Goal: Transaction & Acquisition: Purchase product/service

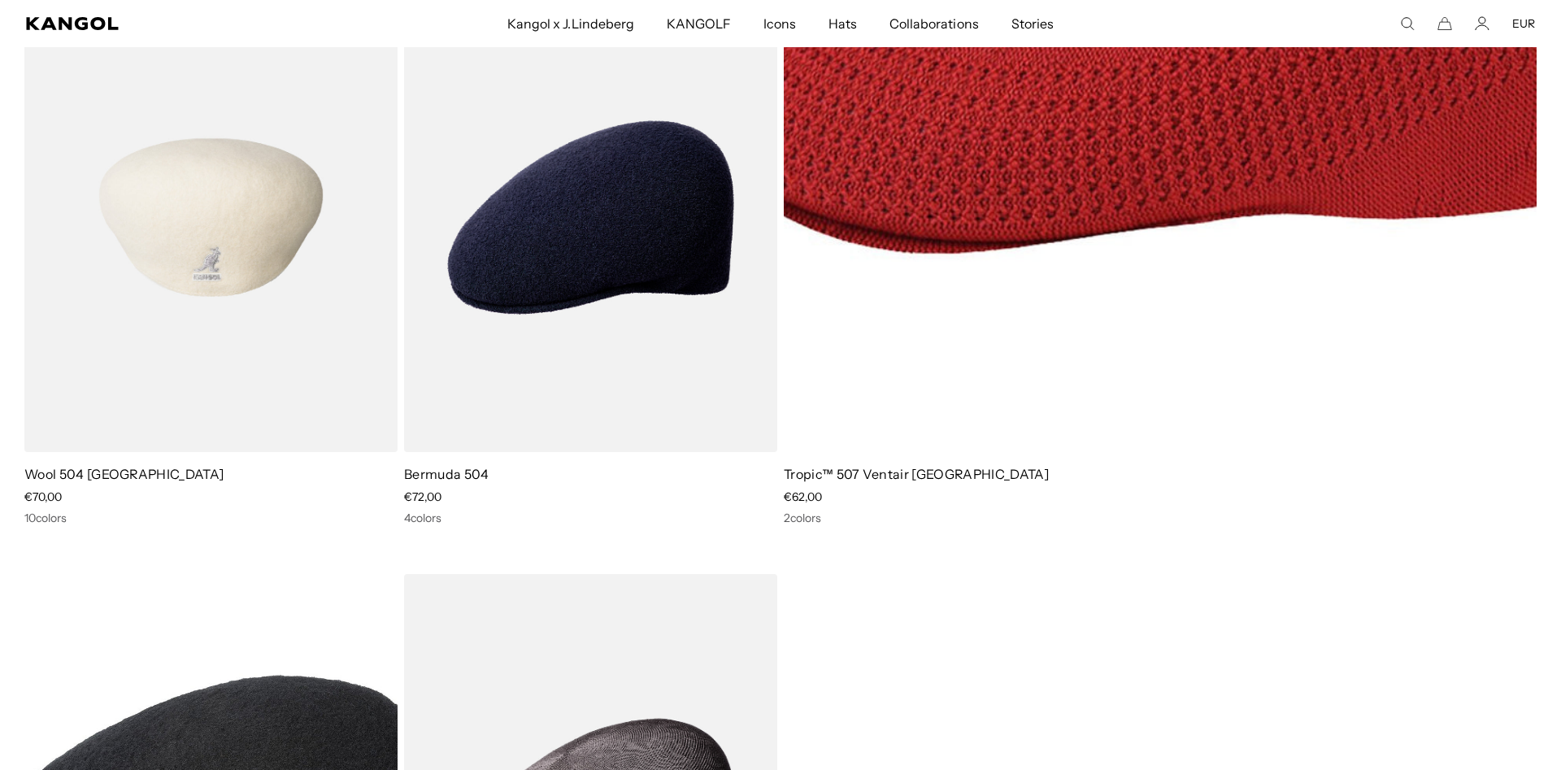
scroll to position [3068, 0]
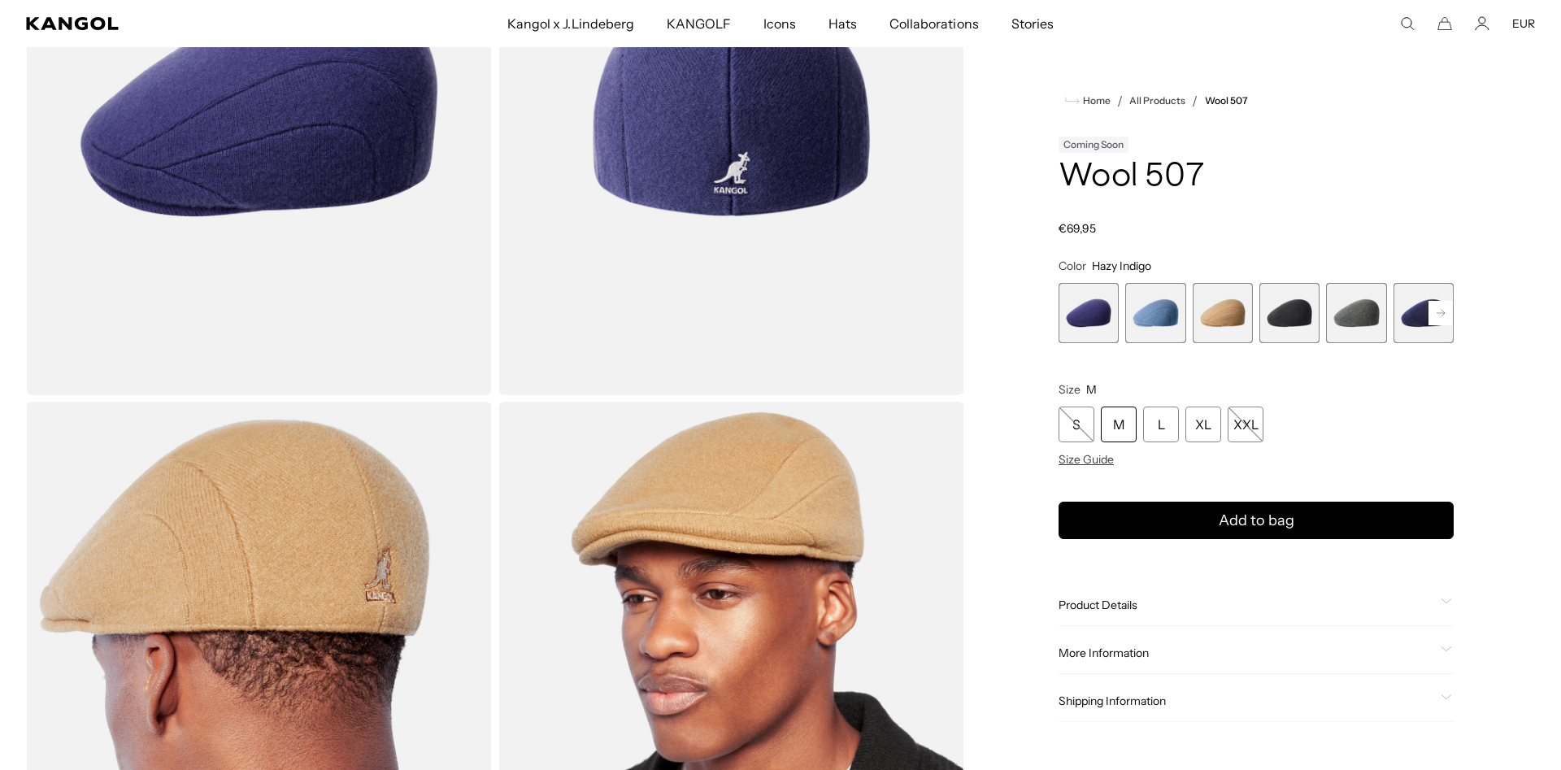
scroll to position [249, 0]
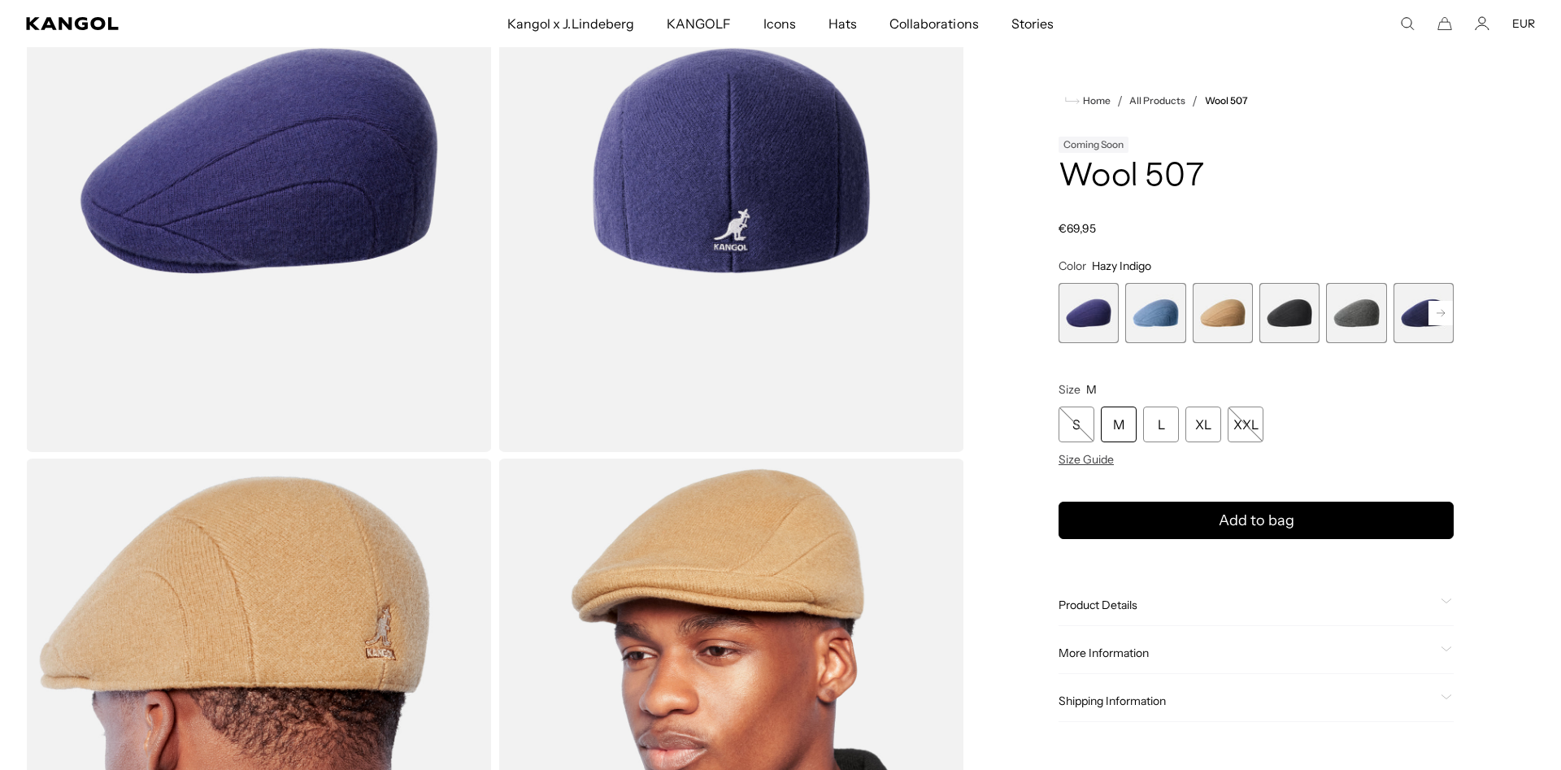
click at [1437, 312] on rect at bounding box center [1440, 313] width 24 height 24
click at [1437, 312] on div "Previous Next Hazy Indigo Variant sold out or unavailable Denim Blue Variant so…" at bounding box center [1255, 313] width 395 height 60
click at [1432, 312] on span "7 of 7" at bounding box center [1423, 313] width 60 height 60
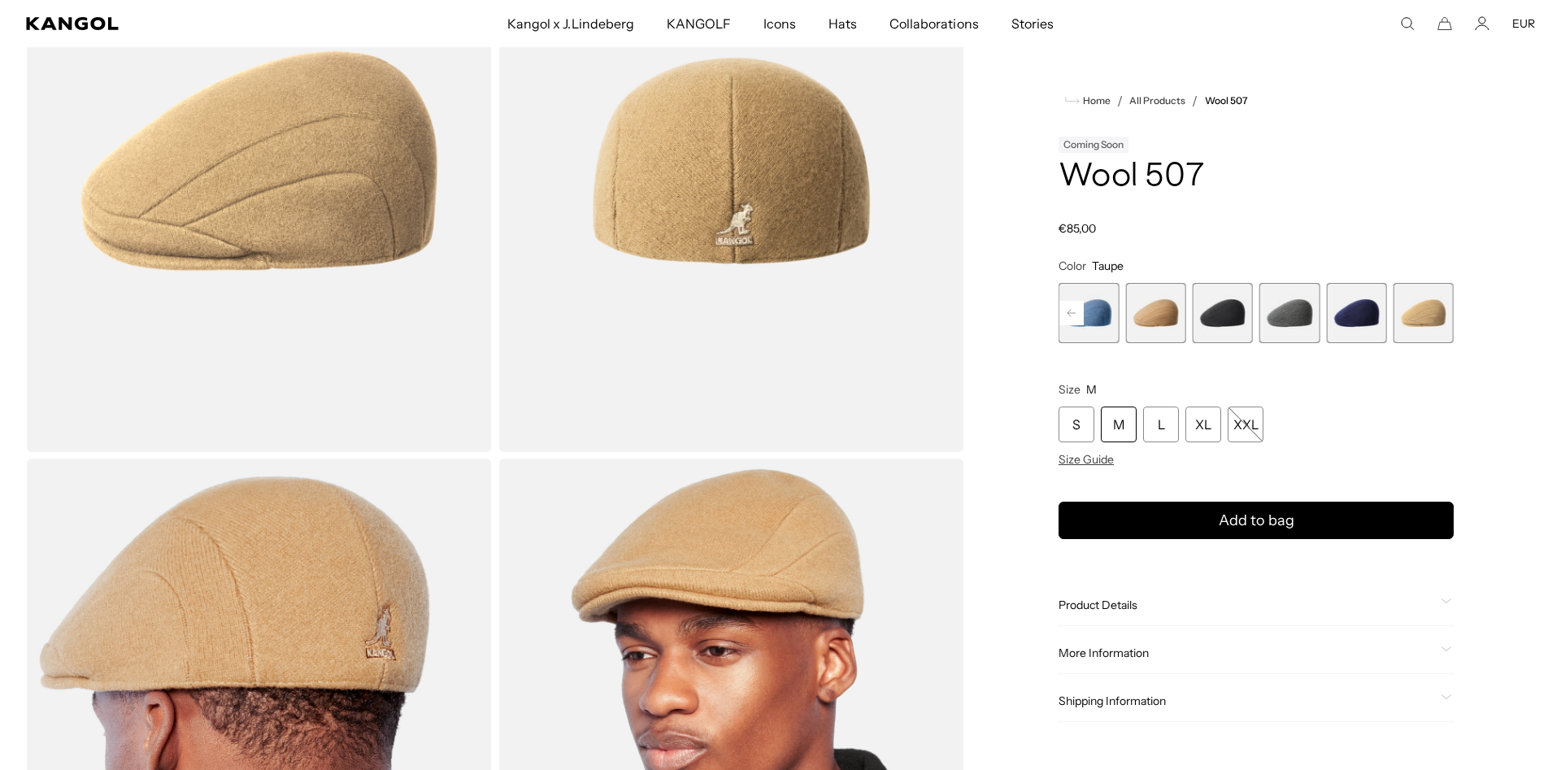
click at [1161, 315] on span "3 of 7" at bounding box center [1155, 313] width 60 height 60
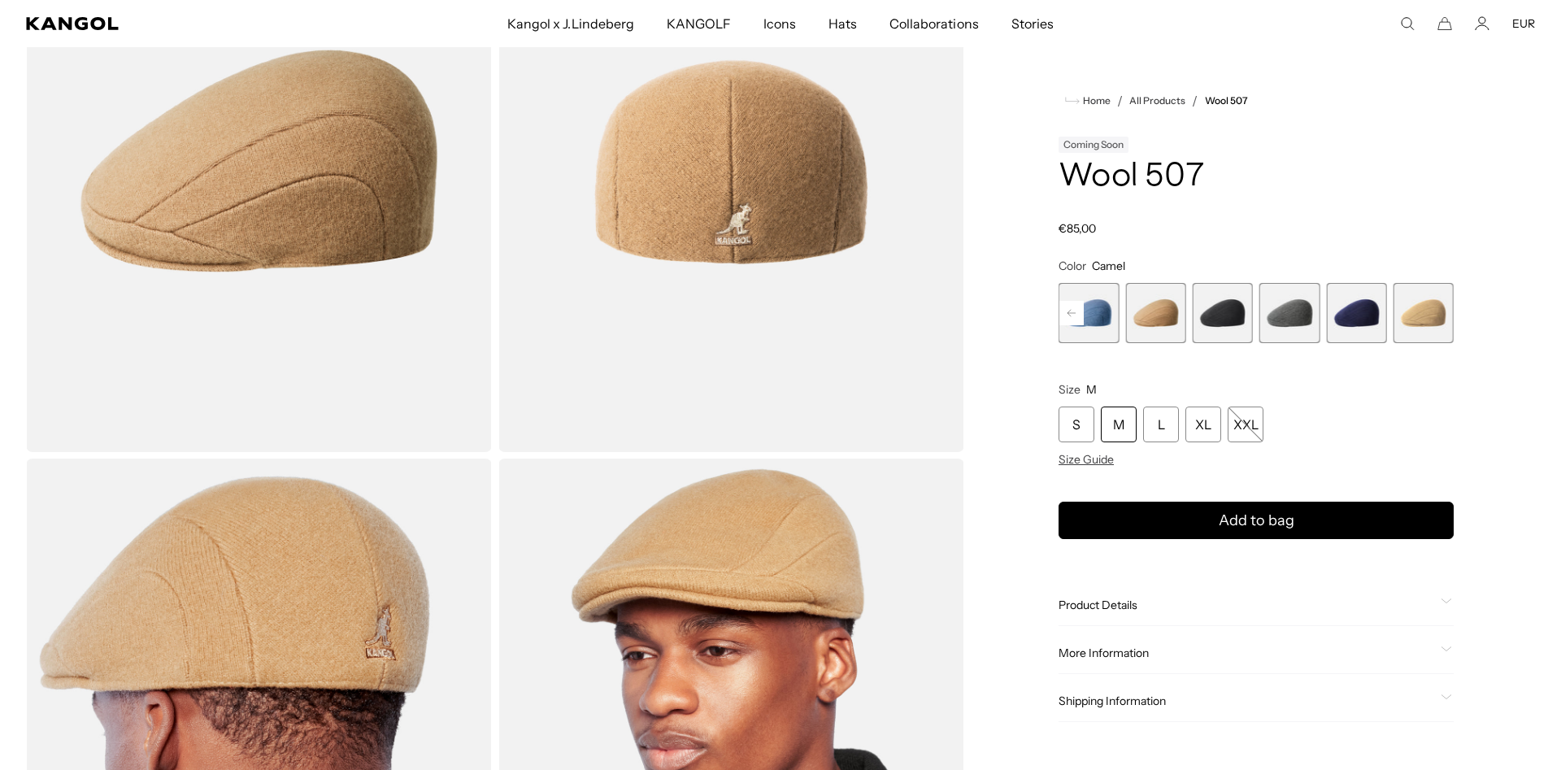
scroll to position [0, 335]
click at [1435, 331] on span "7 of 7" at bounding box center [1423, 313] width 60 height 60
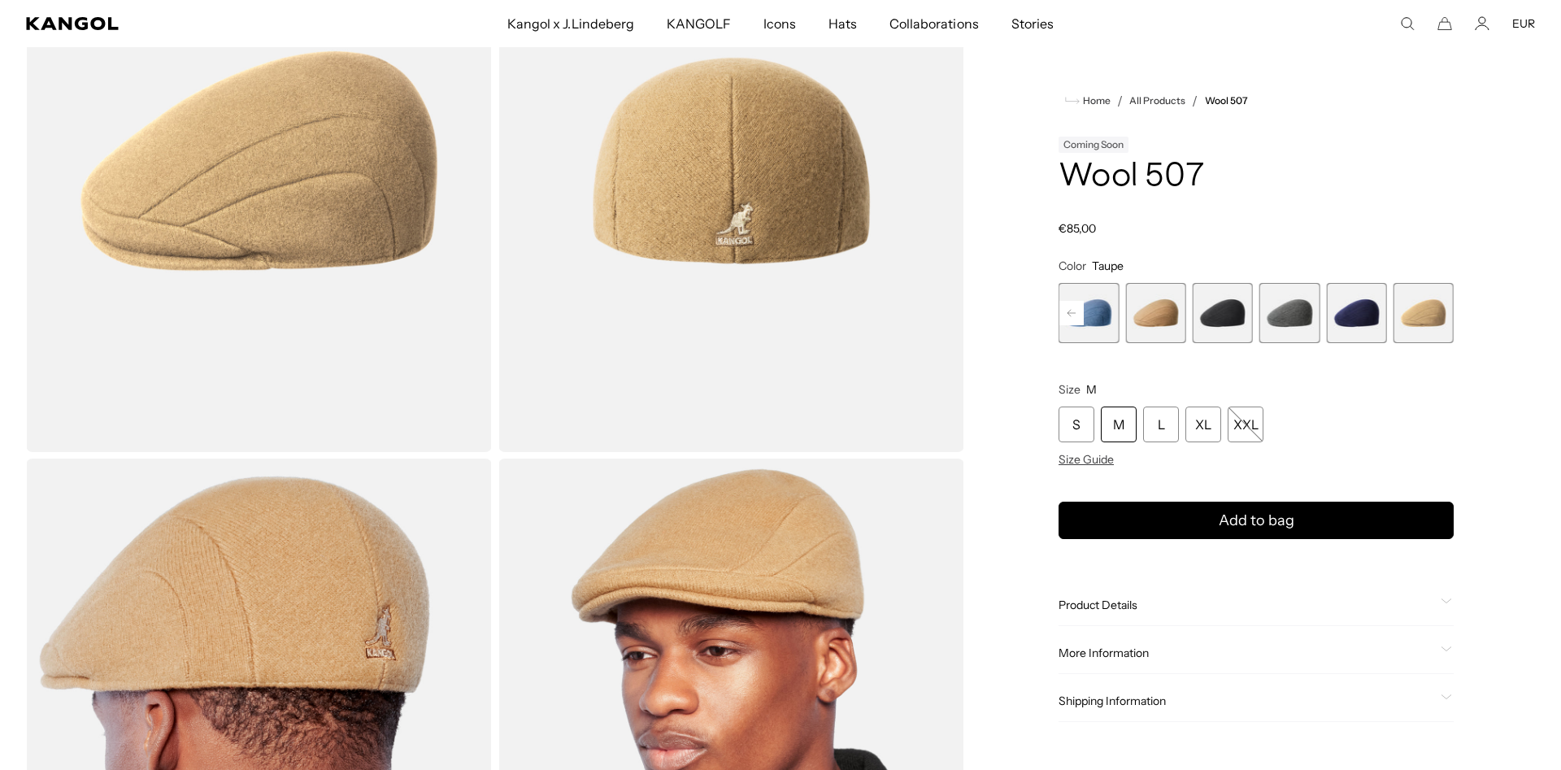
click at [1154, 316] on span "3 of 7" at bounding box center [1155, 313] width 60 height 60
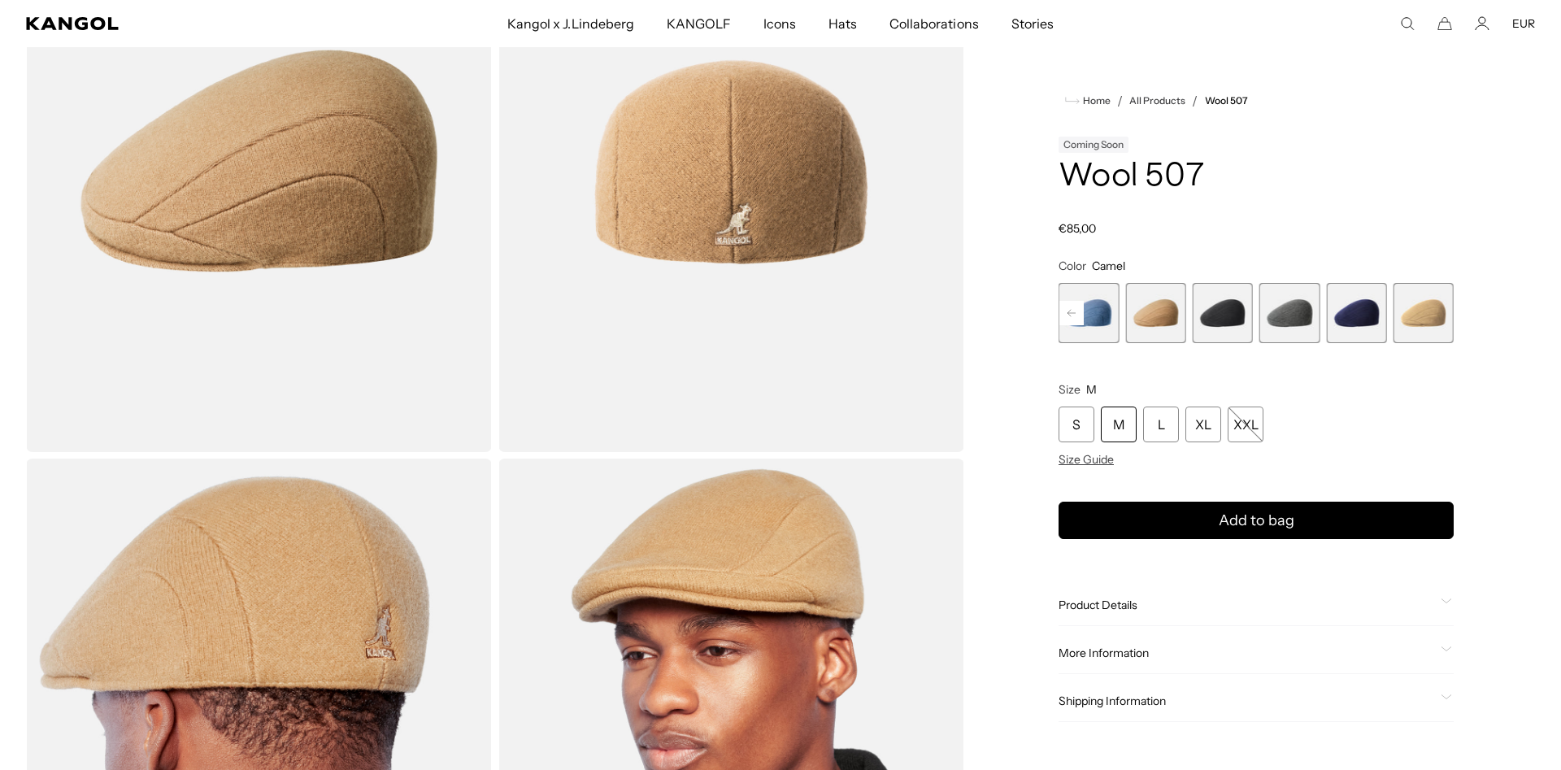
click at [1070, 304] on rect at bounding box center [1071, 313] width 24 height 24
click at [1141, 311] on span "2 of 7" at bounding box center [1155, 313] width 60 height 60
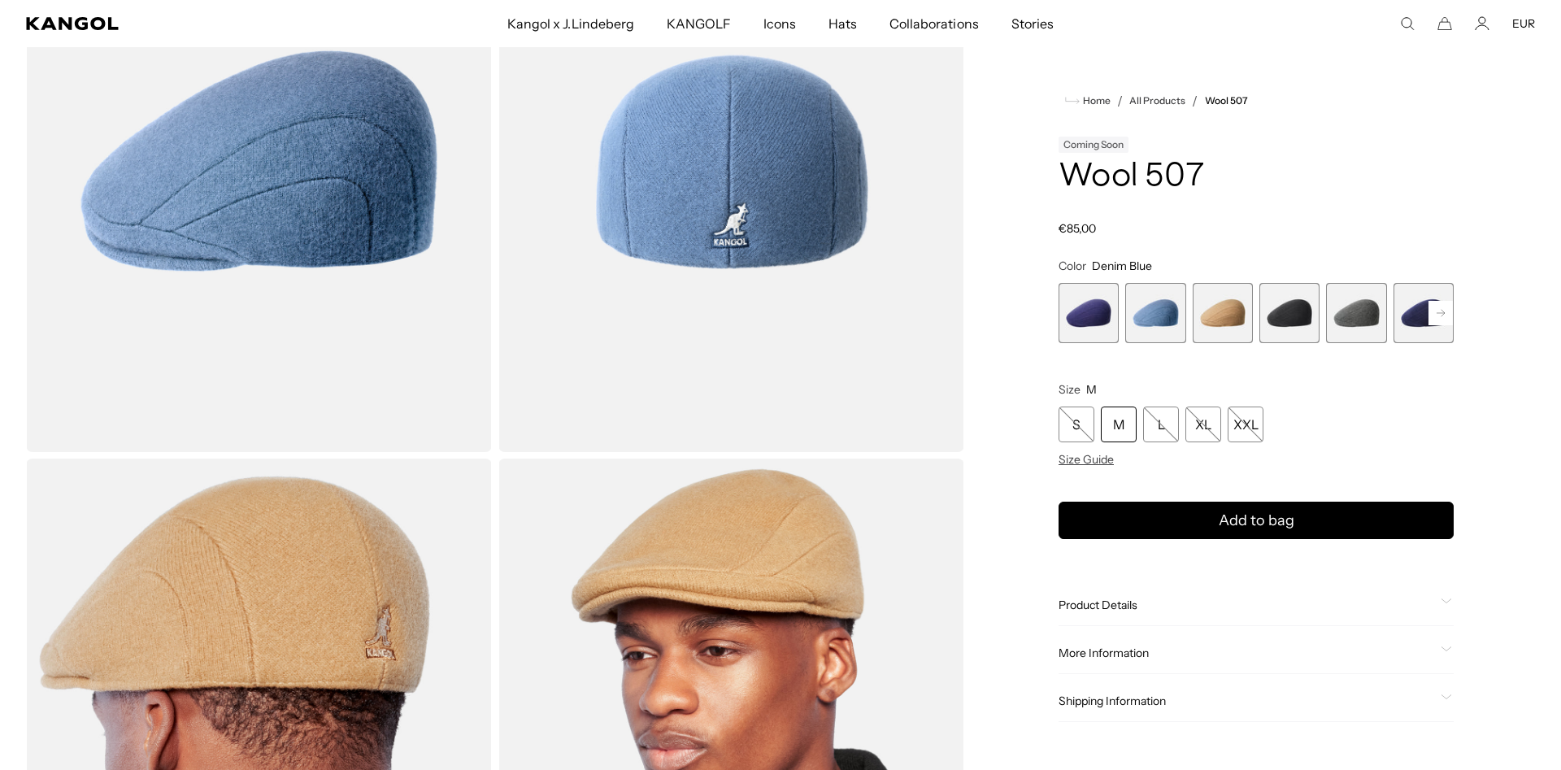
click at [1093, 312] on span "1 of 7" at bounding box center [1088, 313] width 60 height 60
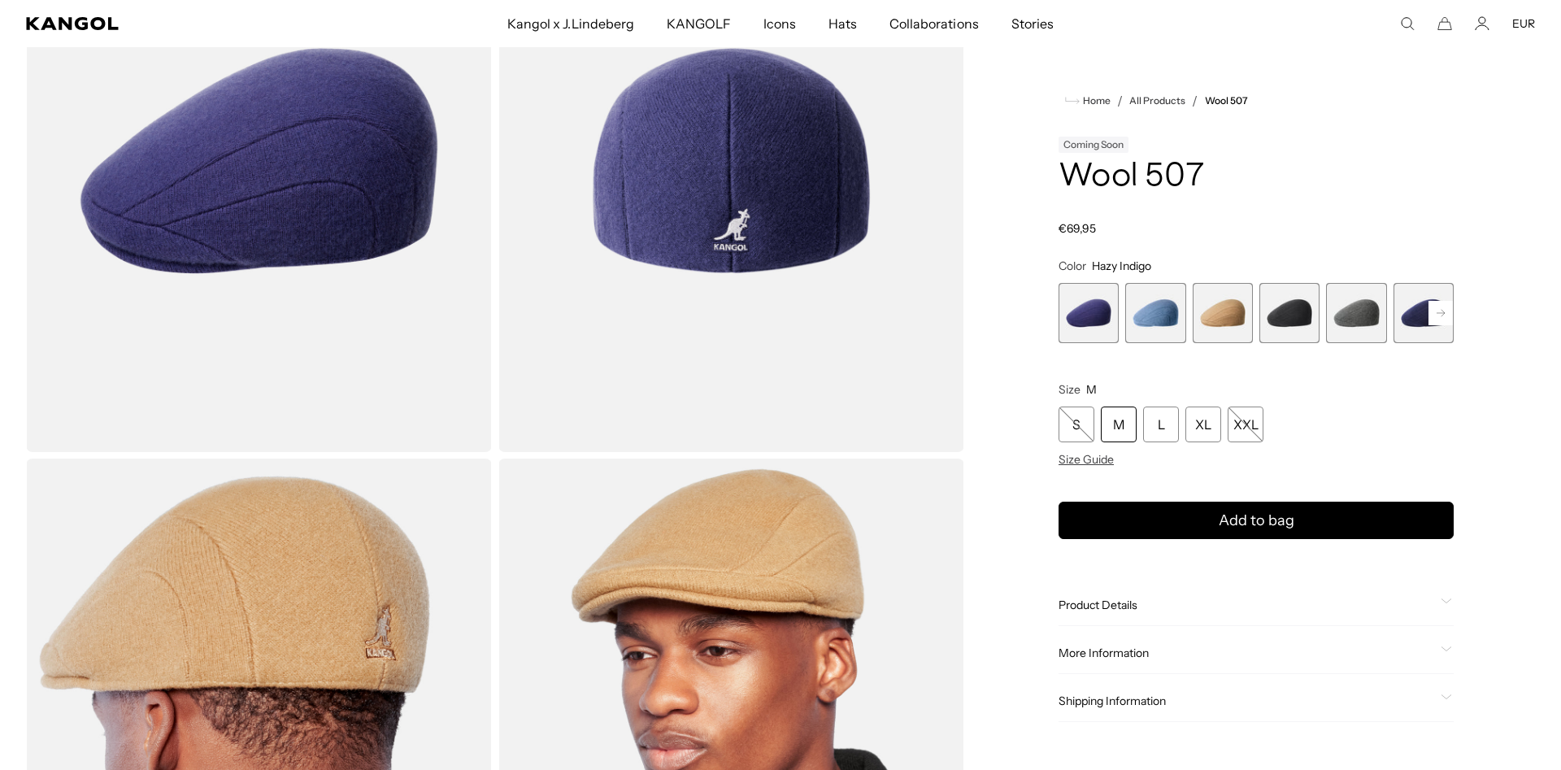
click at [1284, 316] on span "4 of 7" at bounding box center [1289, 313] width 60 height 60
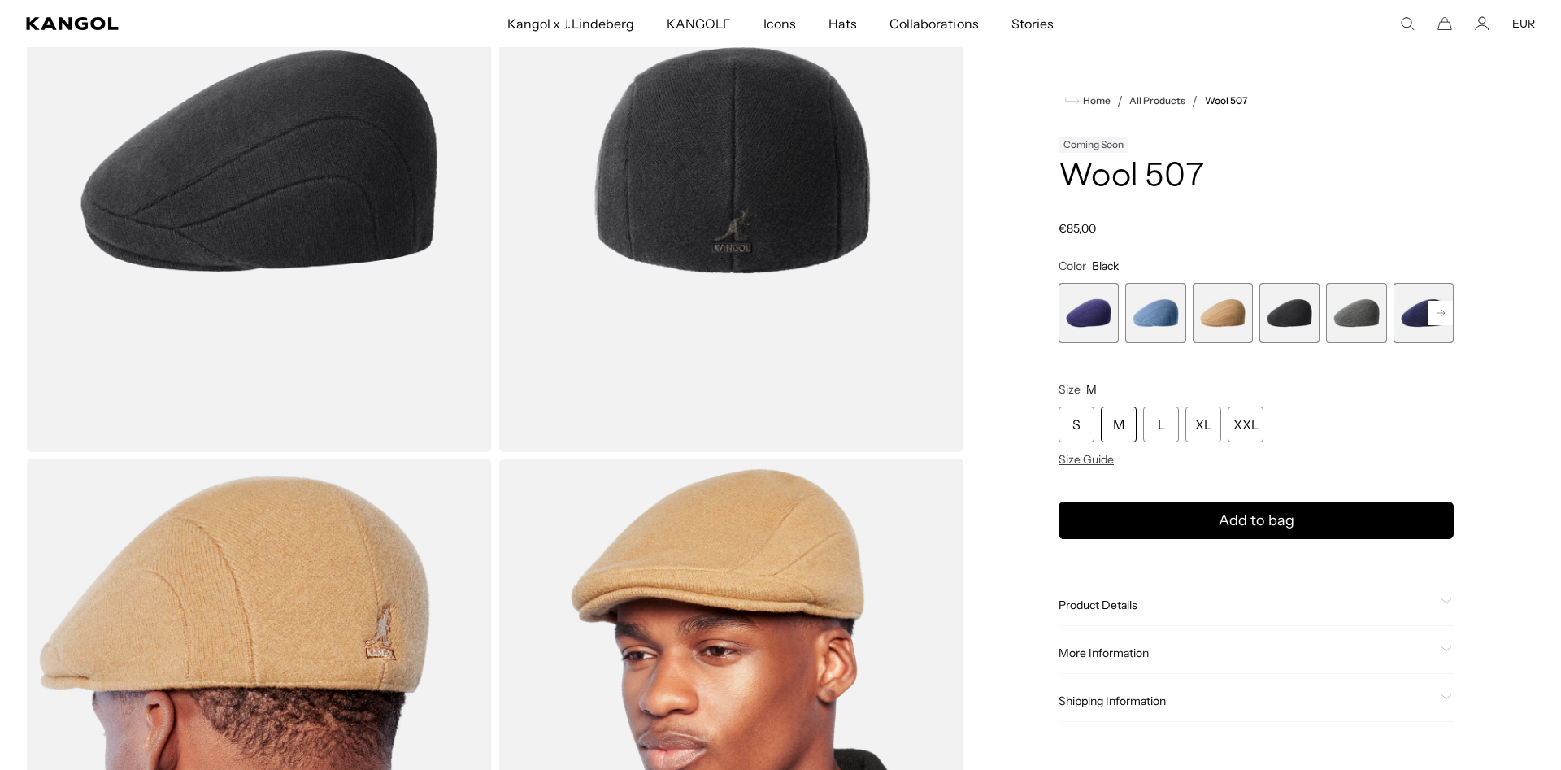
scroll to position [0, 335]
drag, startPoint x: 1335, startPoint y: 316, endPoint x: 1216, endPoint y: 315, distance: 118.7
click at [1216, 315] on div "Hazy Indigo Variant sold out or unavailable Denim Blue Variant sold out or unav…" at bounding box center [1207, 313] width 395 height 60
click at [1299, 314] on span "5 of 7" at bounding box center [1289, 313] width 60 height 60
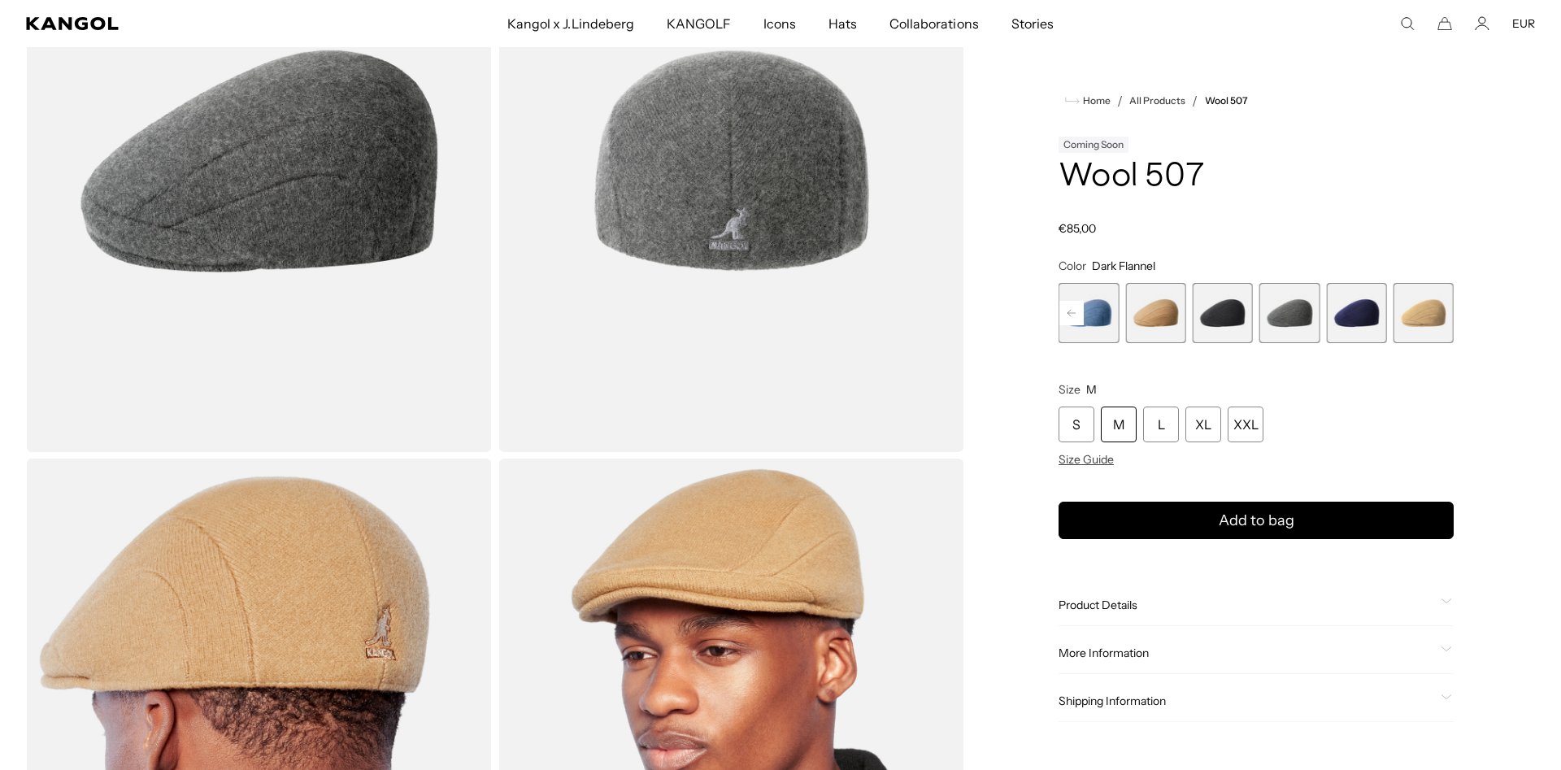
click at [1226, 312] on span "4 of 7" at bounding box center [1223, 313] width 60 height 60
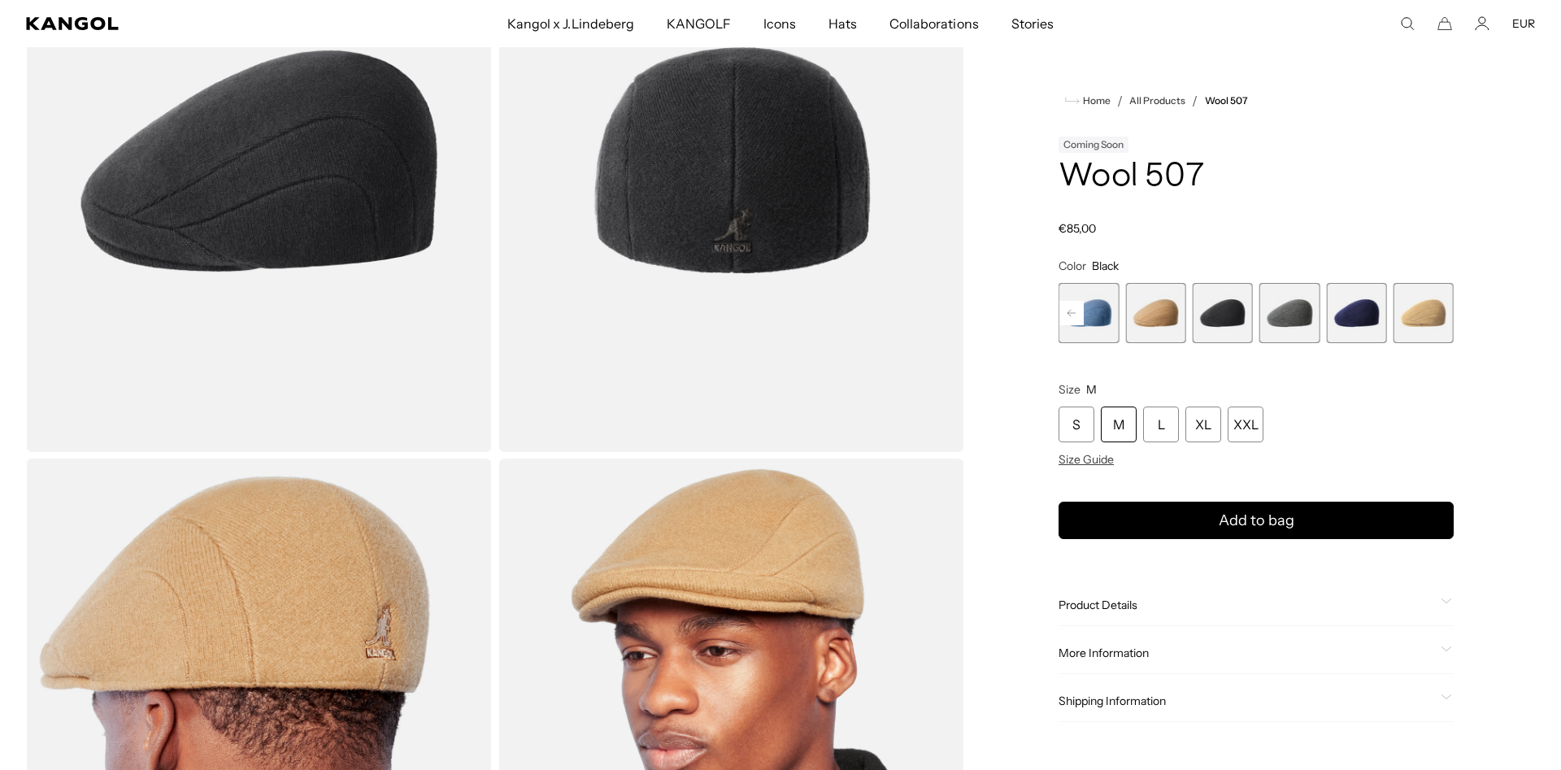
click at [1082, 311] on rect at bounding box center [1071, 313] width 24 height 24
click at [1081, 311] on rect at bounding box center [1071, 313] width 24 height 24
click at [1429, 312] on rect at bounding box center [1440, 313] width 24 height 24
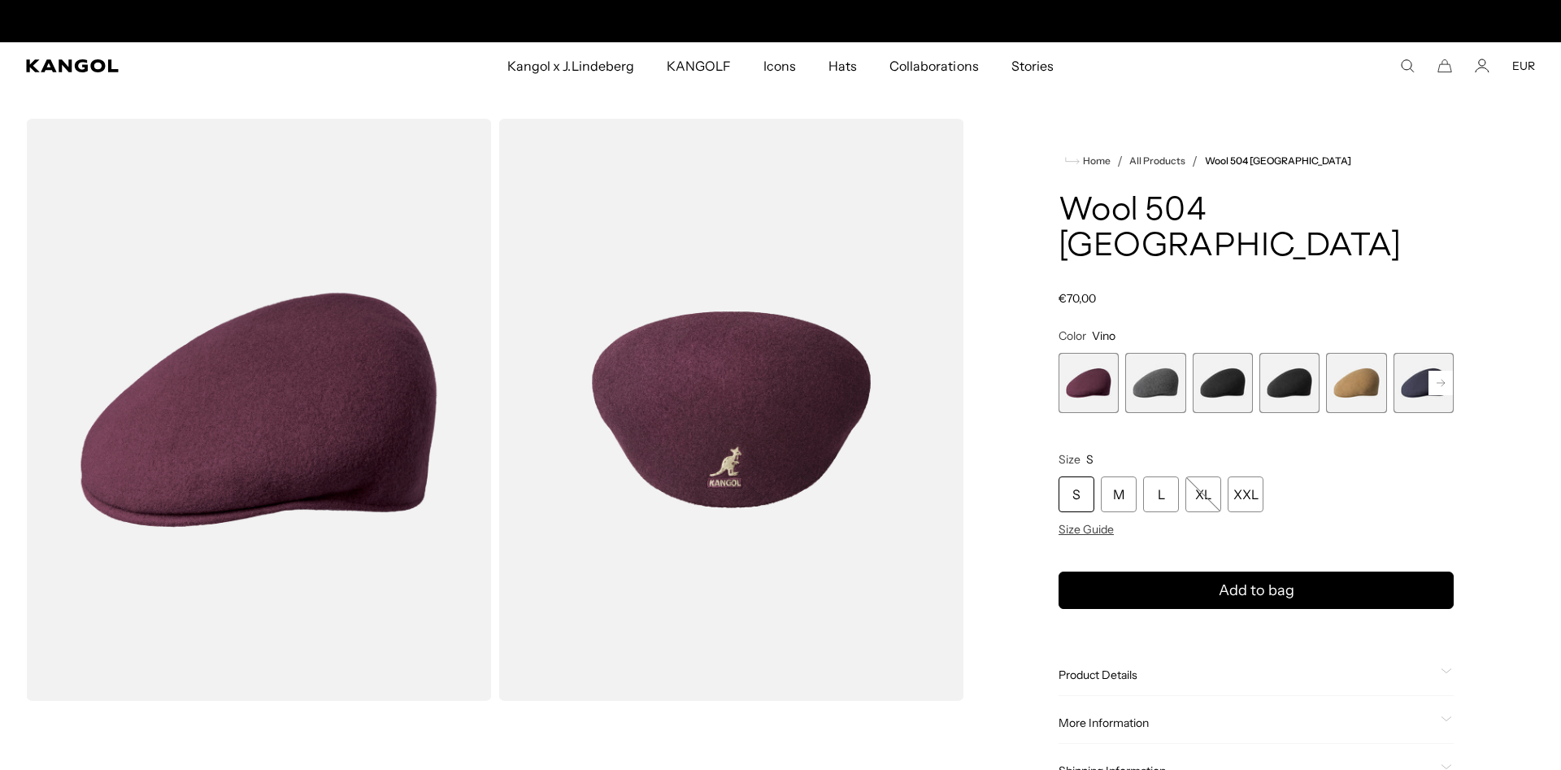
scroll to position [0, 335]
click at [1434, 371] on rect at bounding box center [1440, 383] width 24 height 24
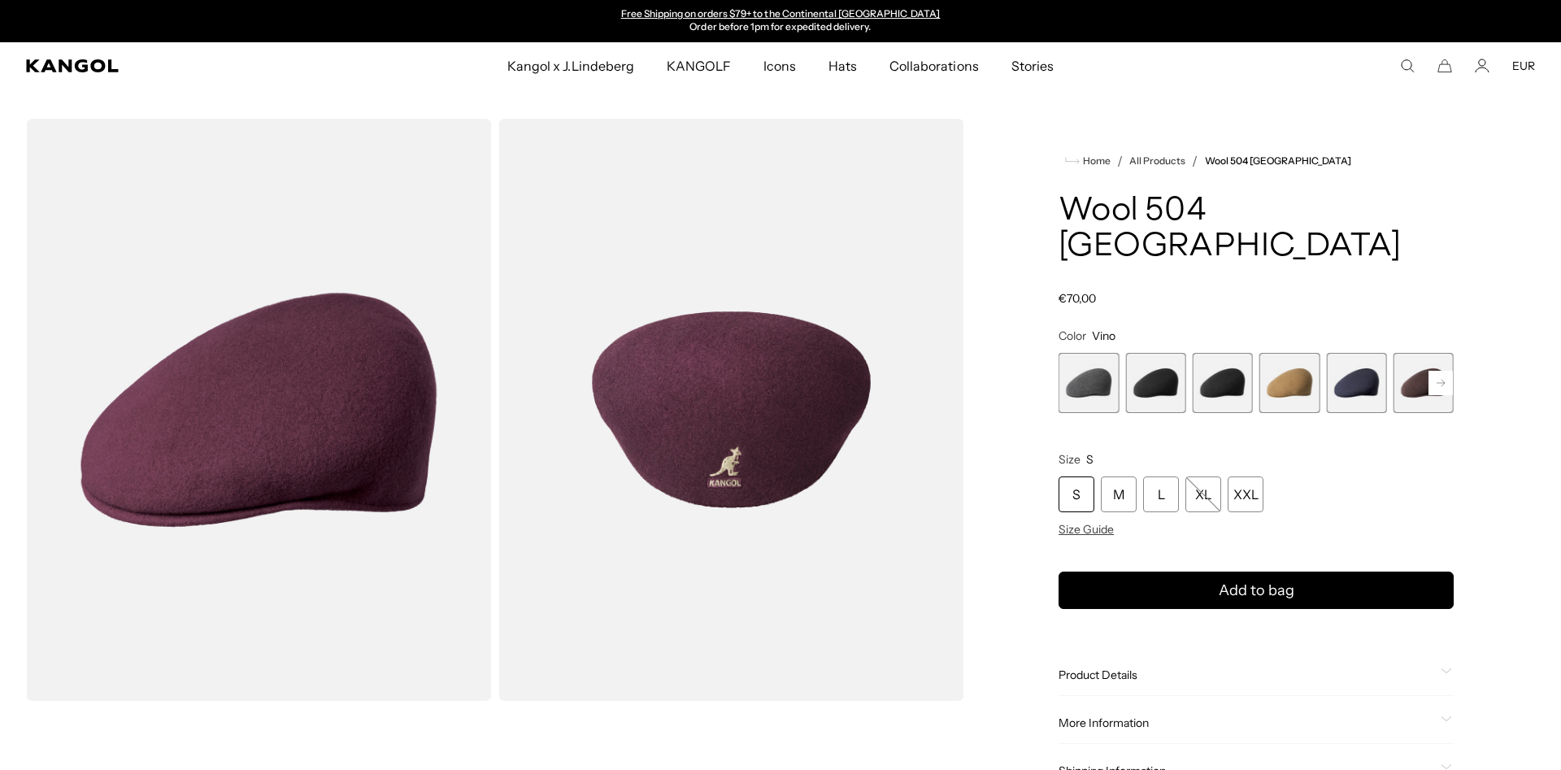
click at [1434, 371] on rect at bounding box center [1440, 383] width 24 height 24
click at [1435, 371] on rect at bounding box center [1440, 383] width 24 height 24
click at [1436, 371] on rect at bounding box center [1440, 383] width 24 height 24
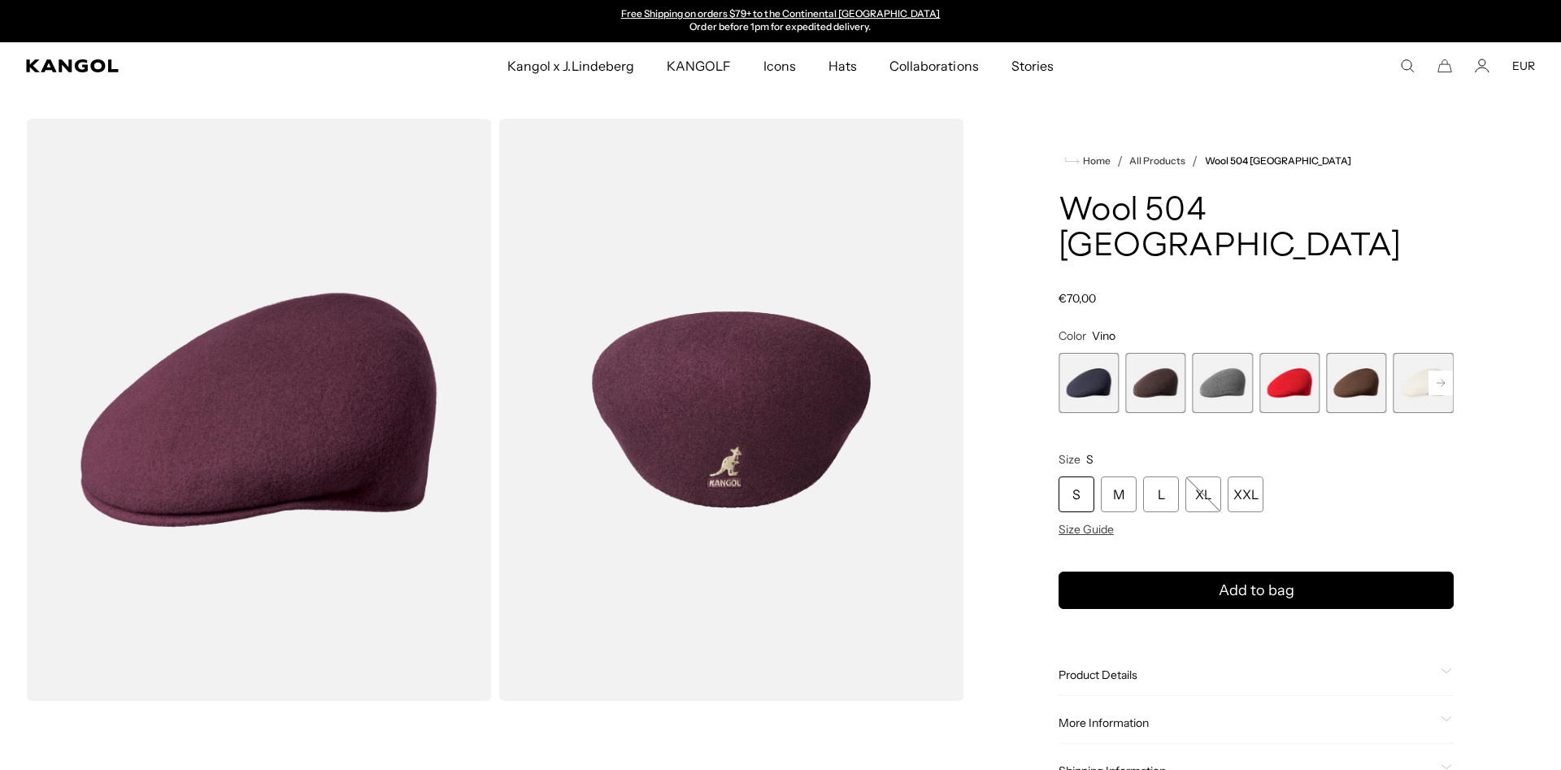
click at [1436, 371] on rect at bounding box center [1440, 383] width 24 height 24
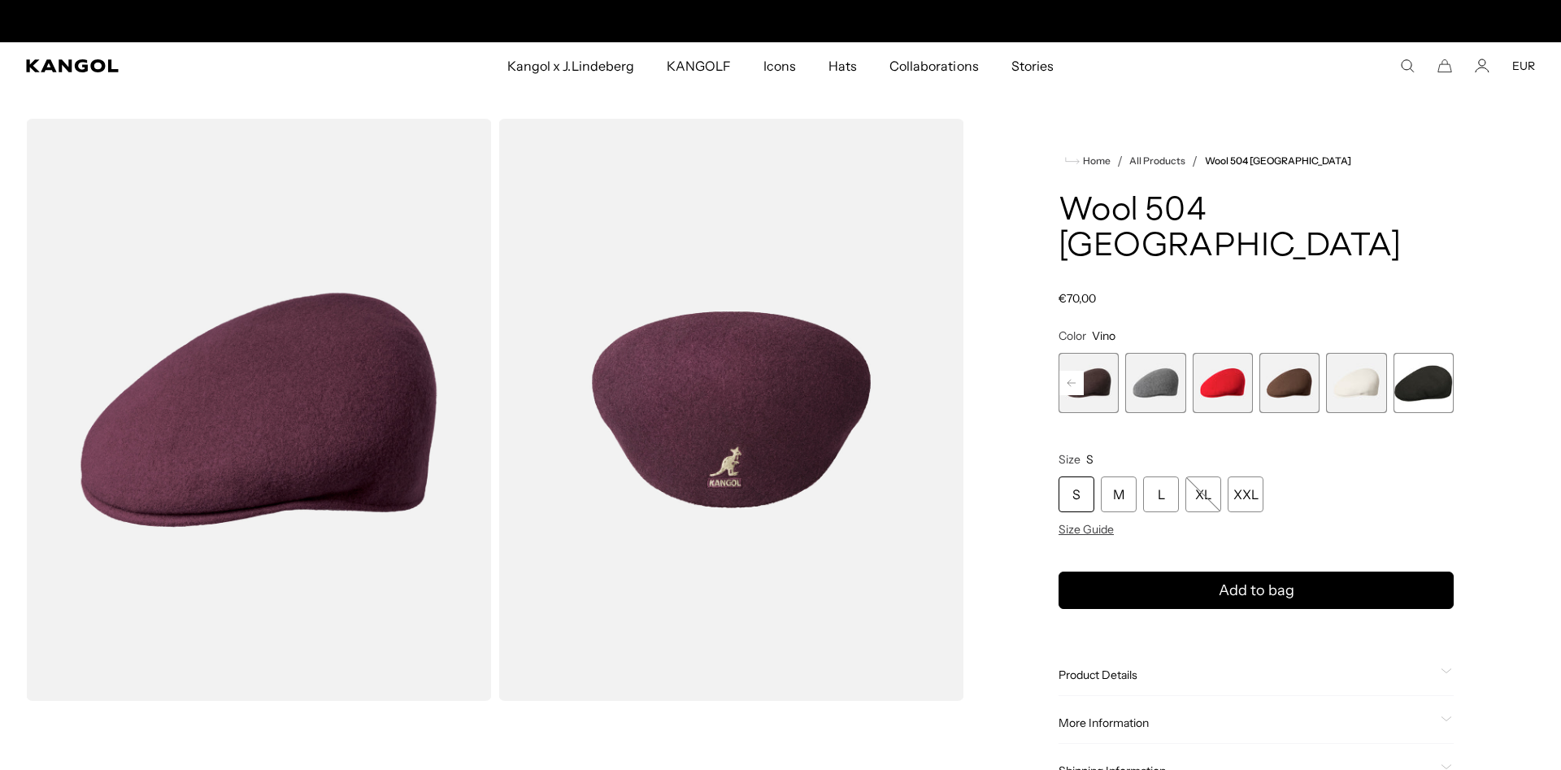
click at [1436, 353] on span "12 of 12" at bounding box center [1423, 383] width 60 height 60
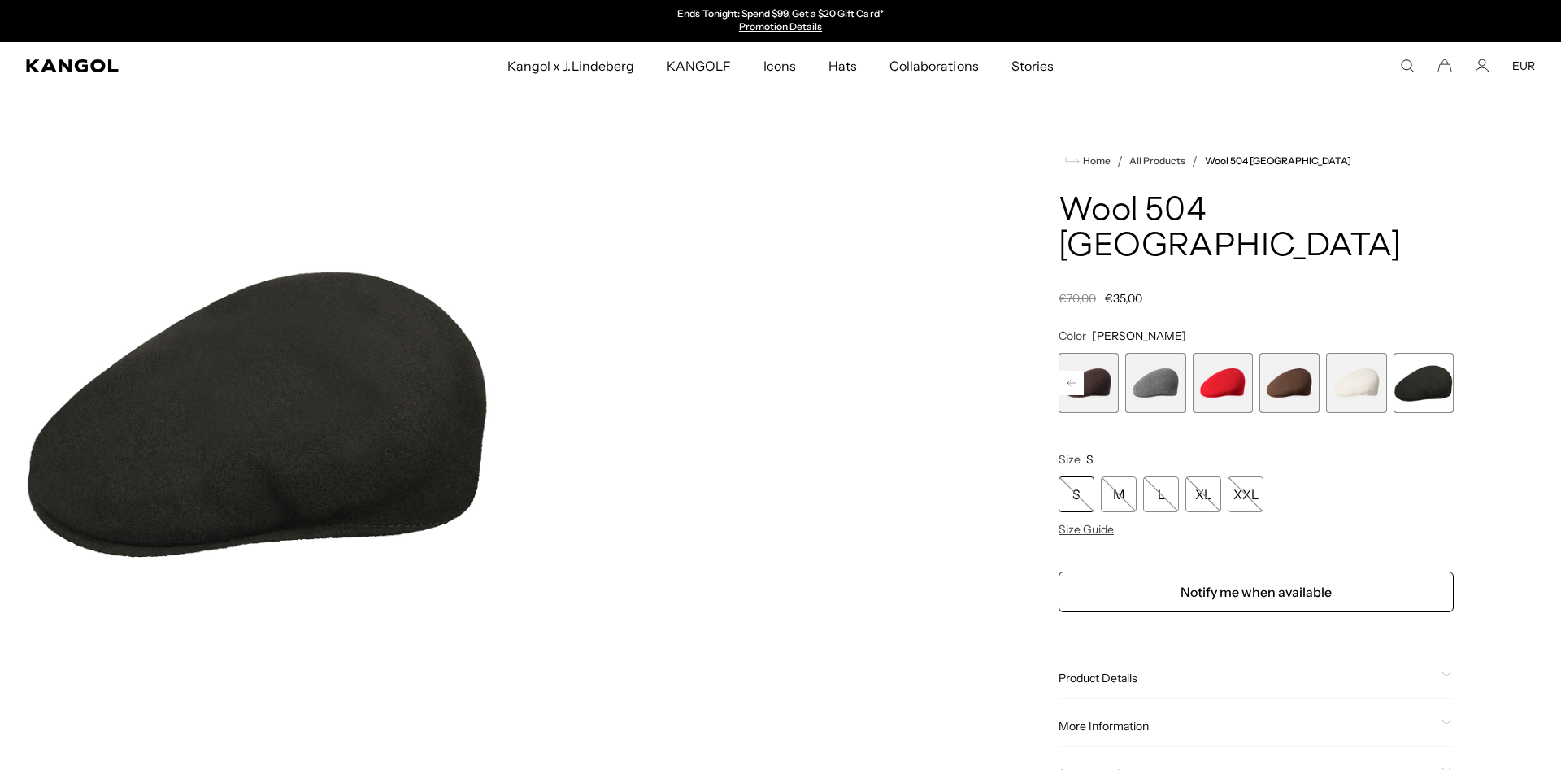
click at [1349, 353] on span "11 of 12" at bounding box center [1356, 383] width 60 height 60
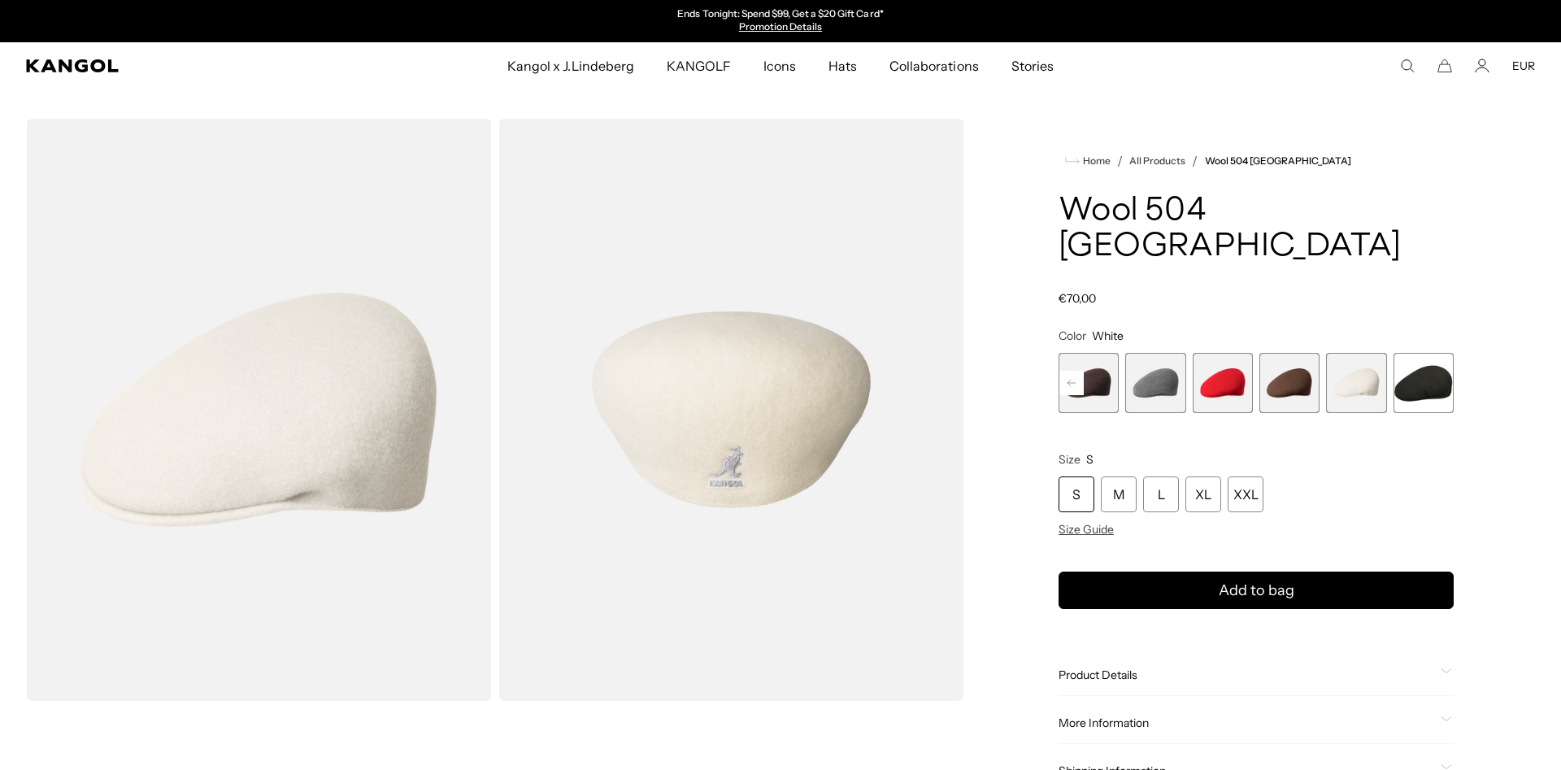
click at [1263, 361] on span "10 of 12" at bounding box center [1289, 383] width 60 height 60
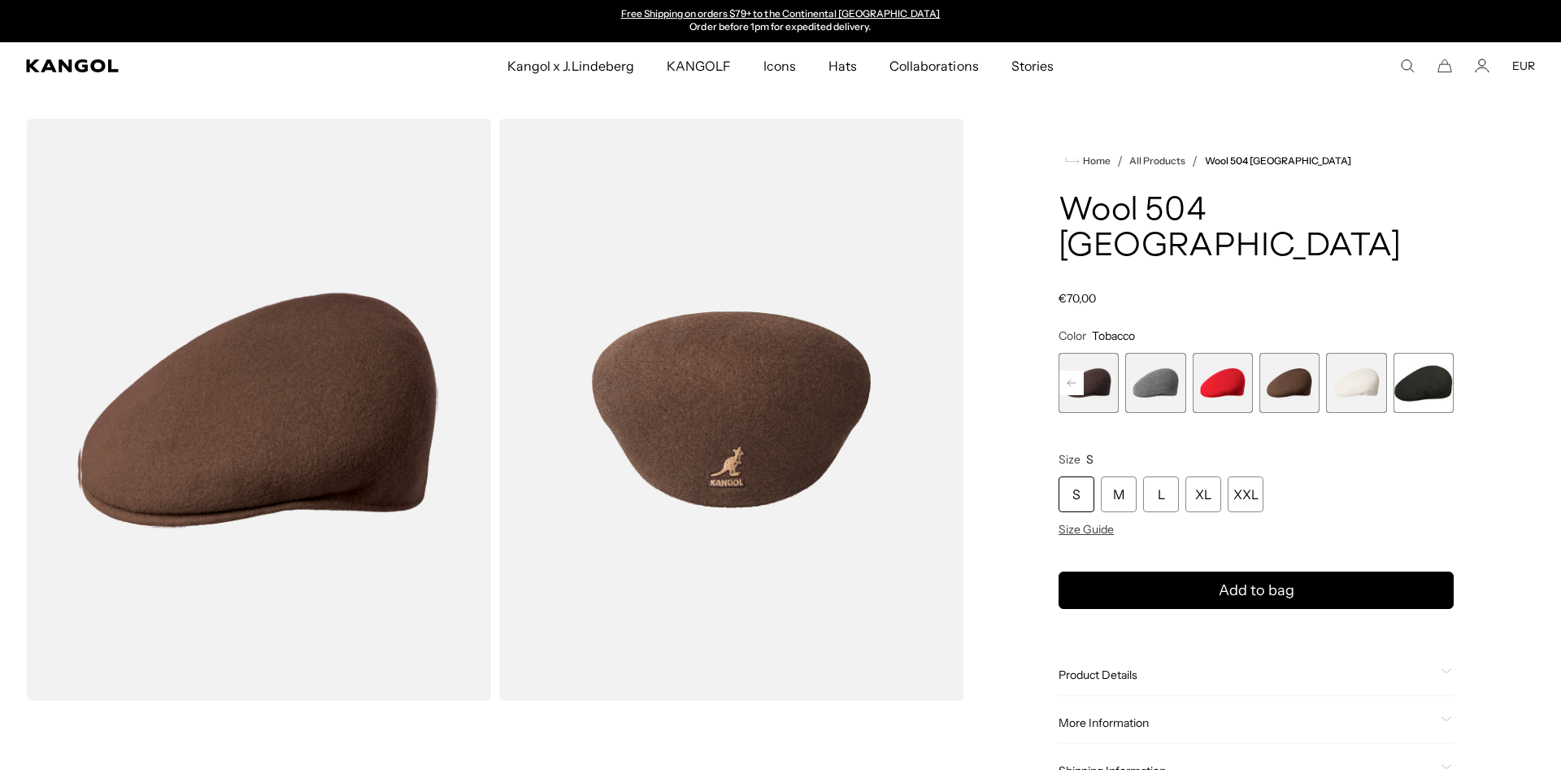
click at [1224, 357] on span "9 of 12" at bounding box center [1223, 383] width 60 height 60
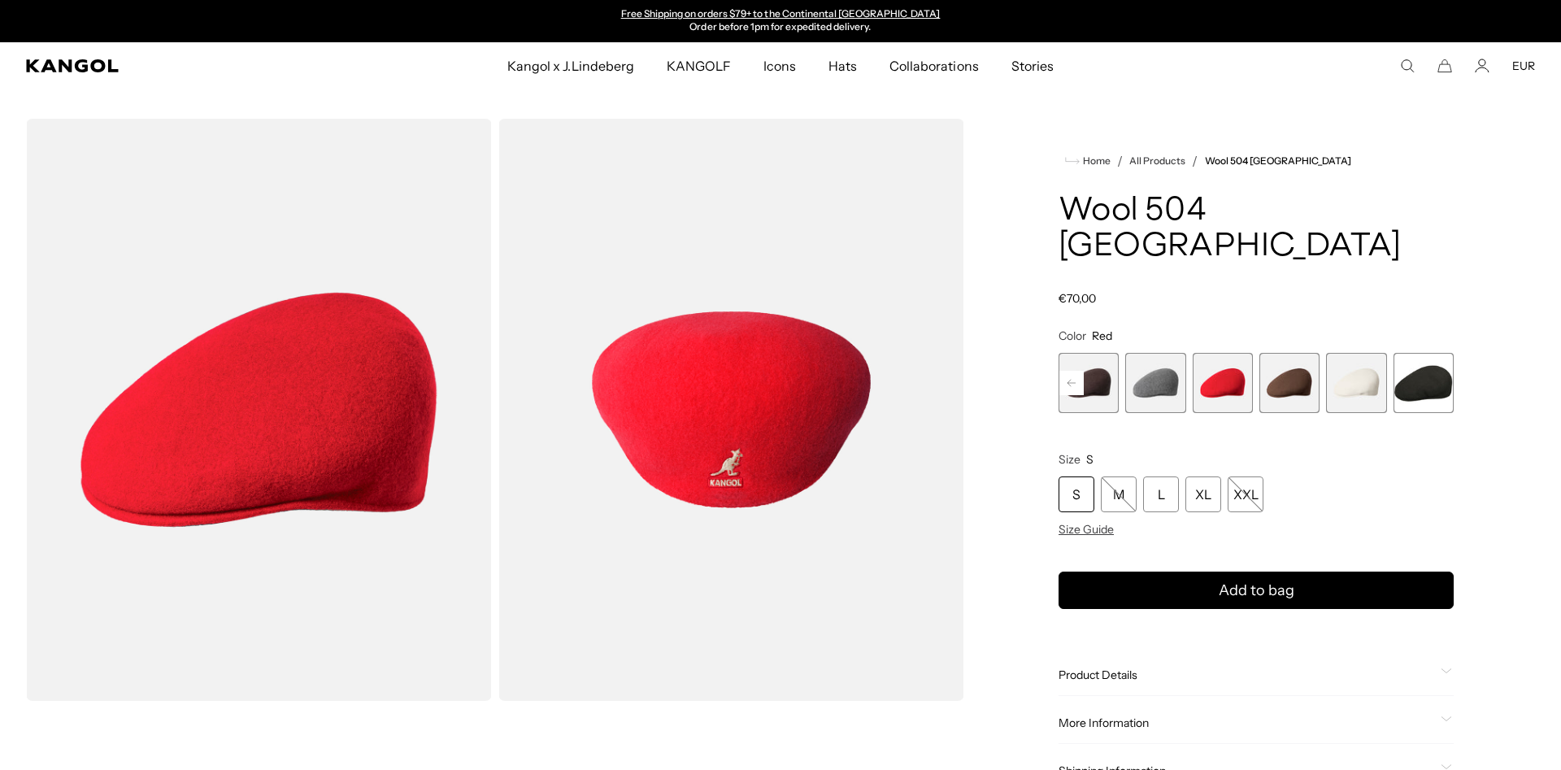
click at [1169, 354] on span "8 of 12" at bounding box center [1155, 383] width 60 height 60
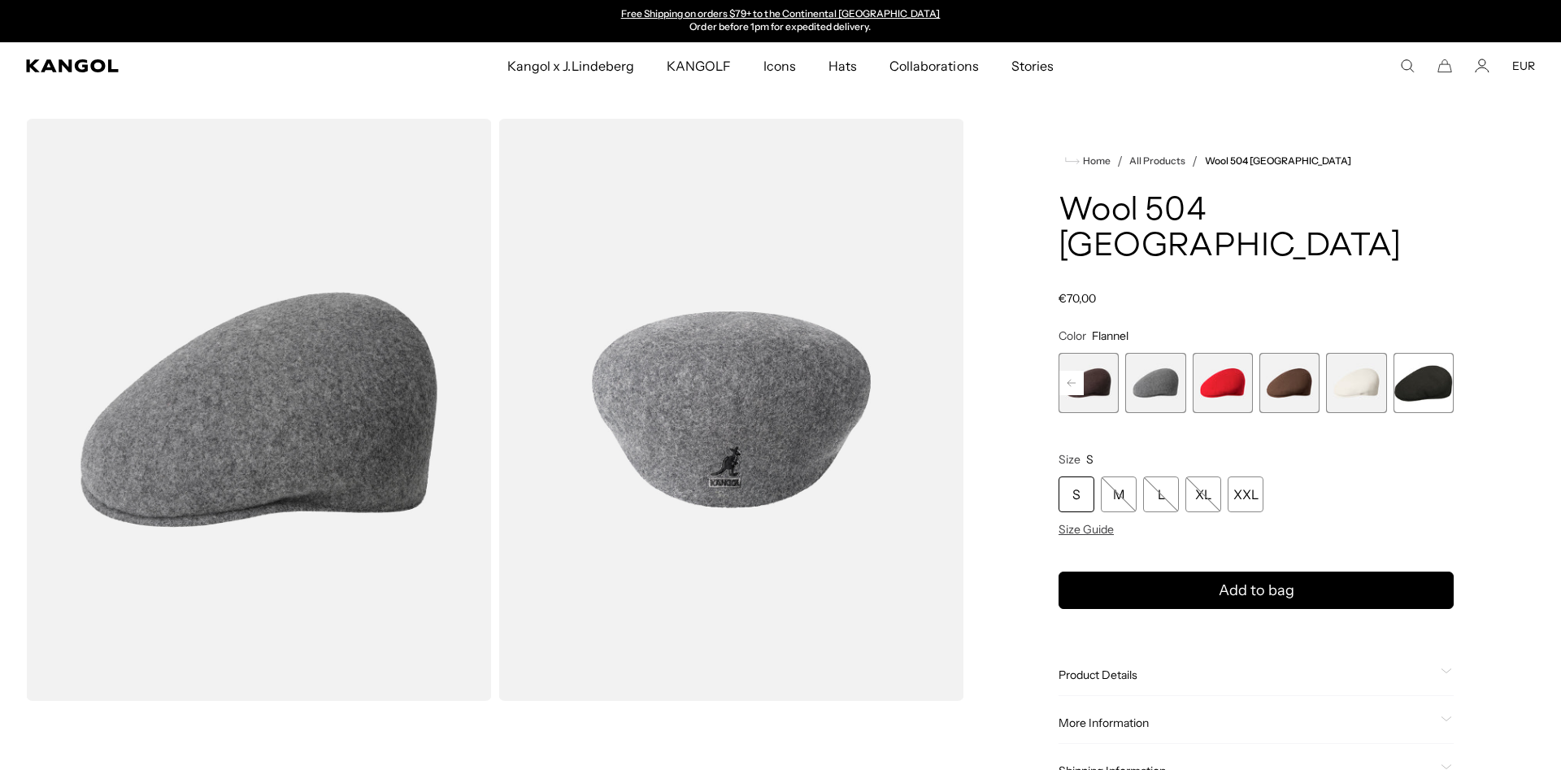
click at [1094, 353] on span "7 of 12" at bounding box center [1088, 383] width 60 height 60
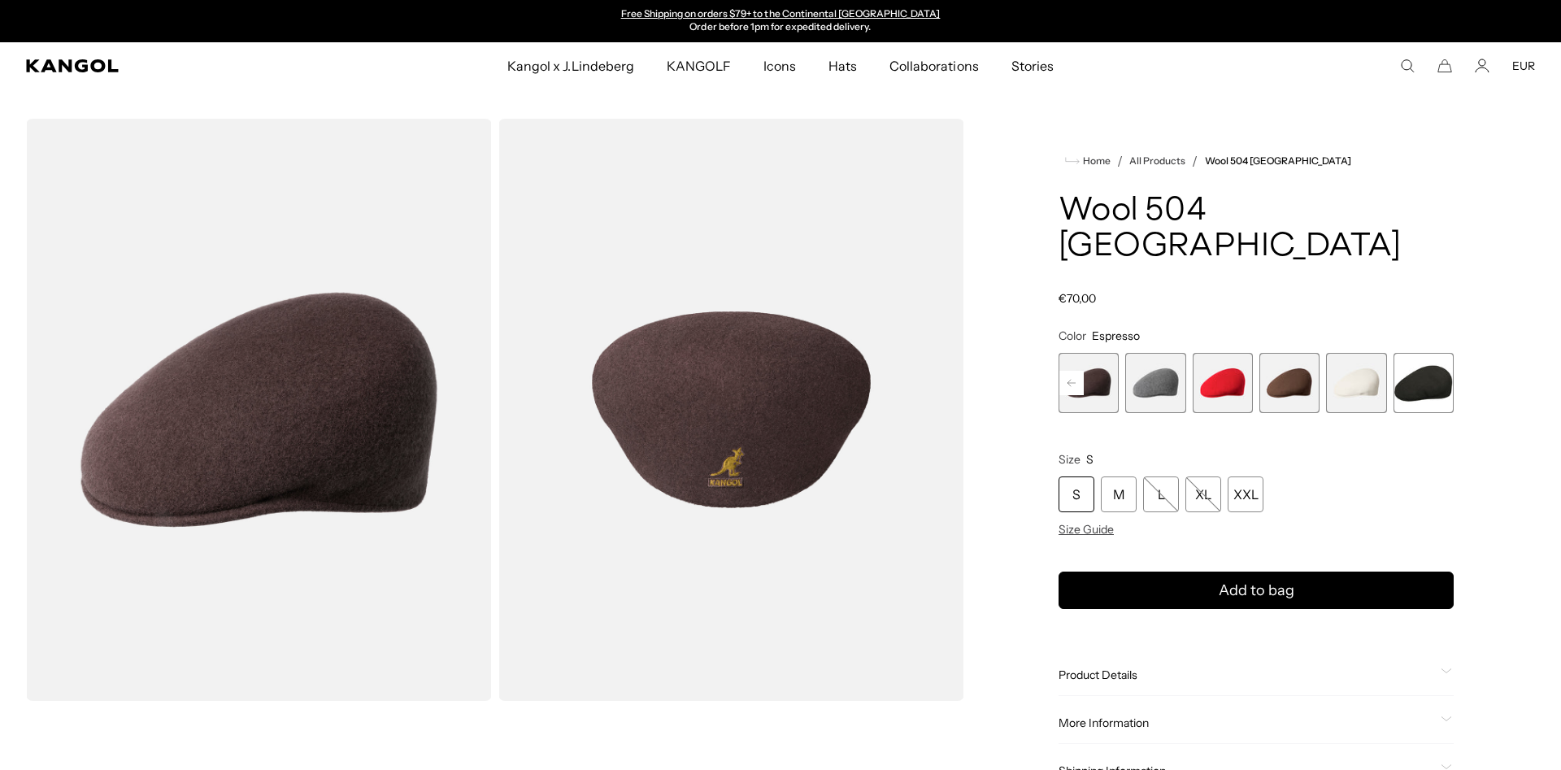
click at [1075, 371] on rect at bounding box center [1071, 383] width 24 height 24
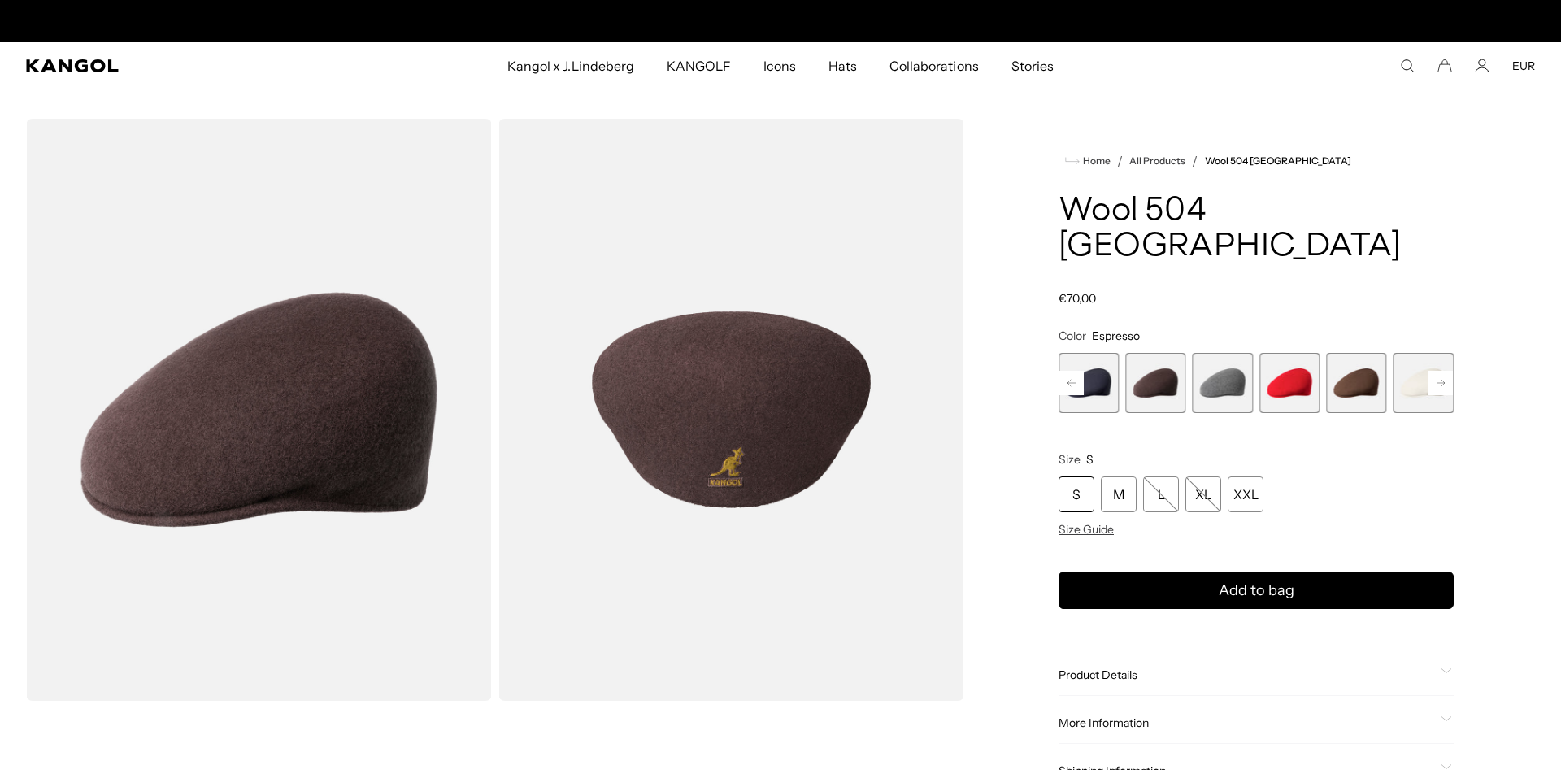
click at [1075, 371] on rect at bounding box center [1071, 383] width 24 height 24
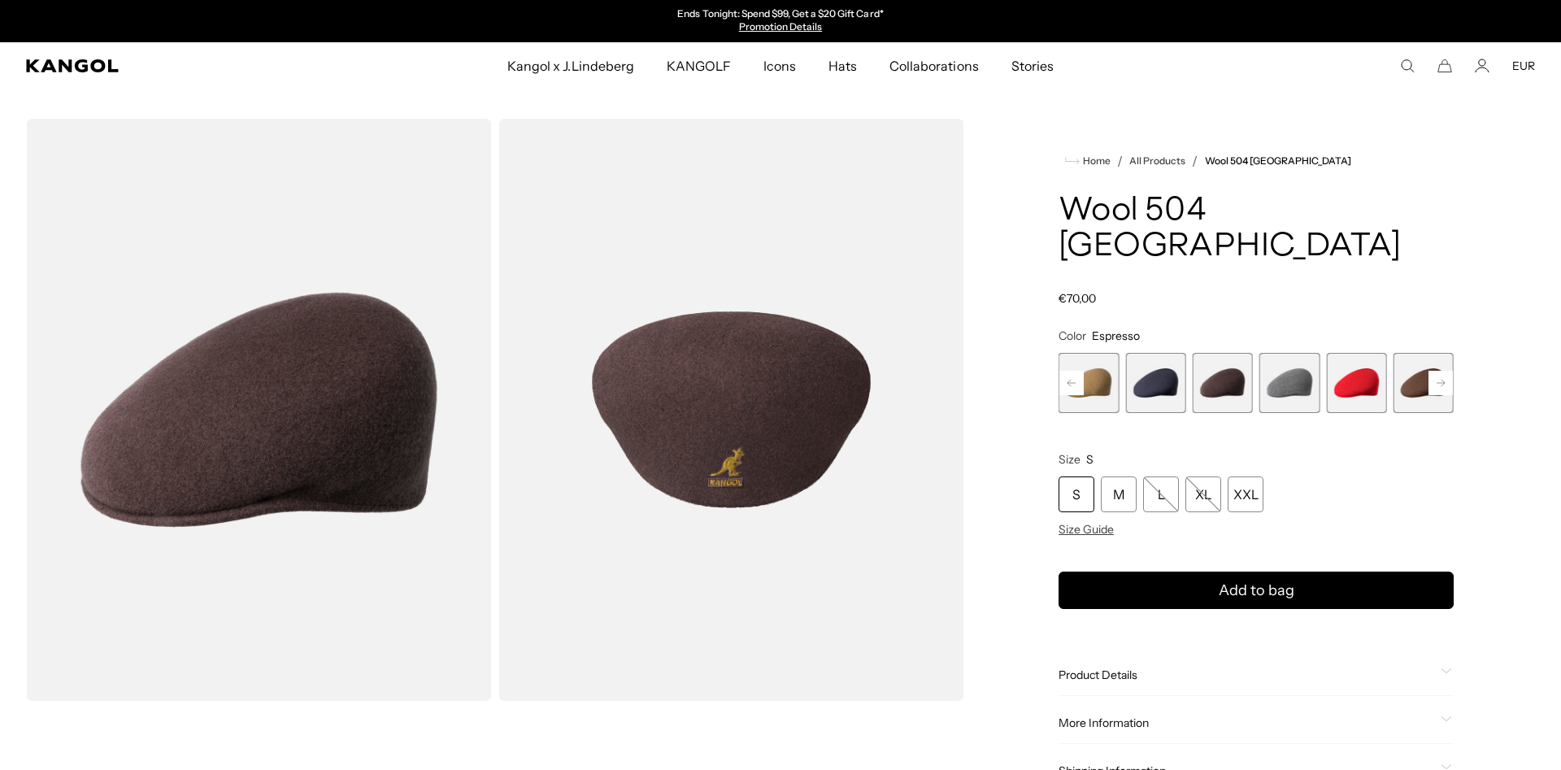
click at [1138, 353] on span "6 of 12" at bounding box center [1155, 383] width 60 height 60
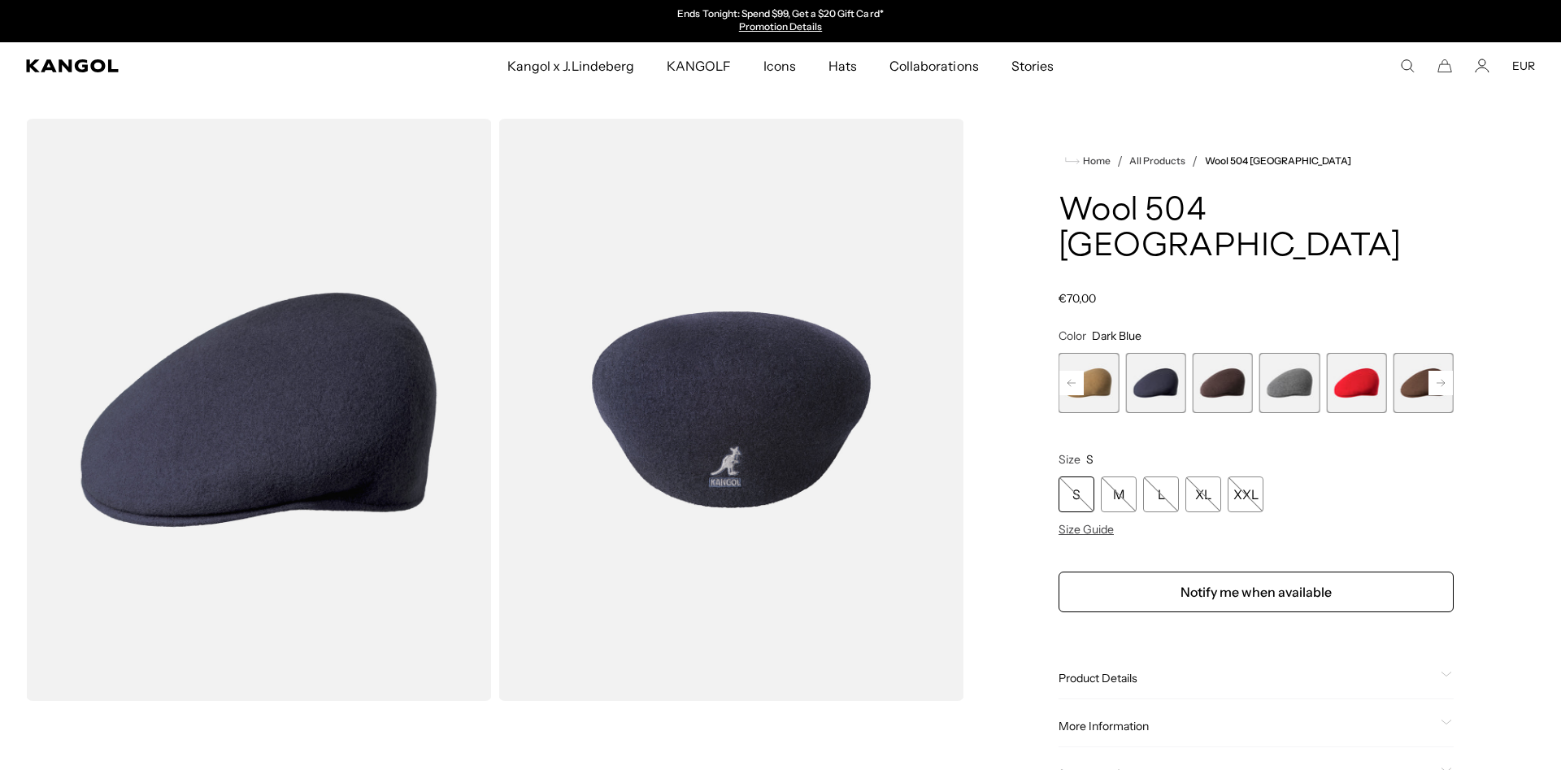
click at [1091, 365] on span "5 of 12" at bounding box center [1088, 383] width 60 height 60
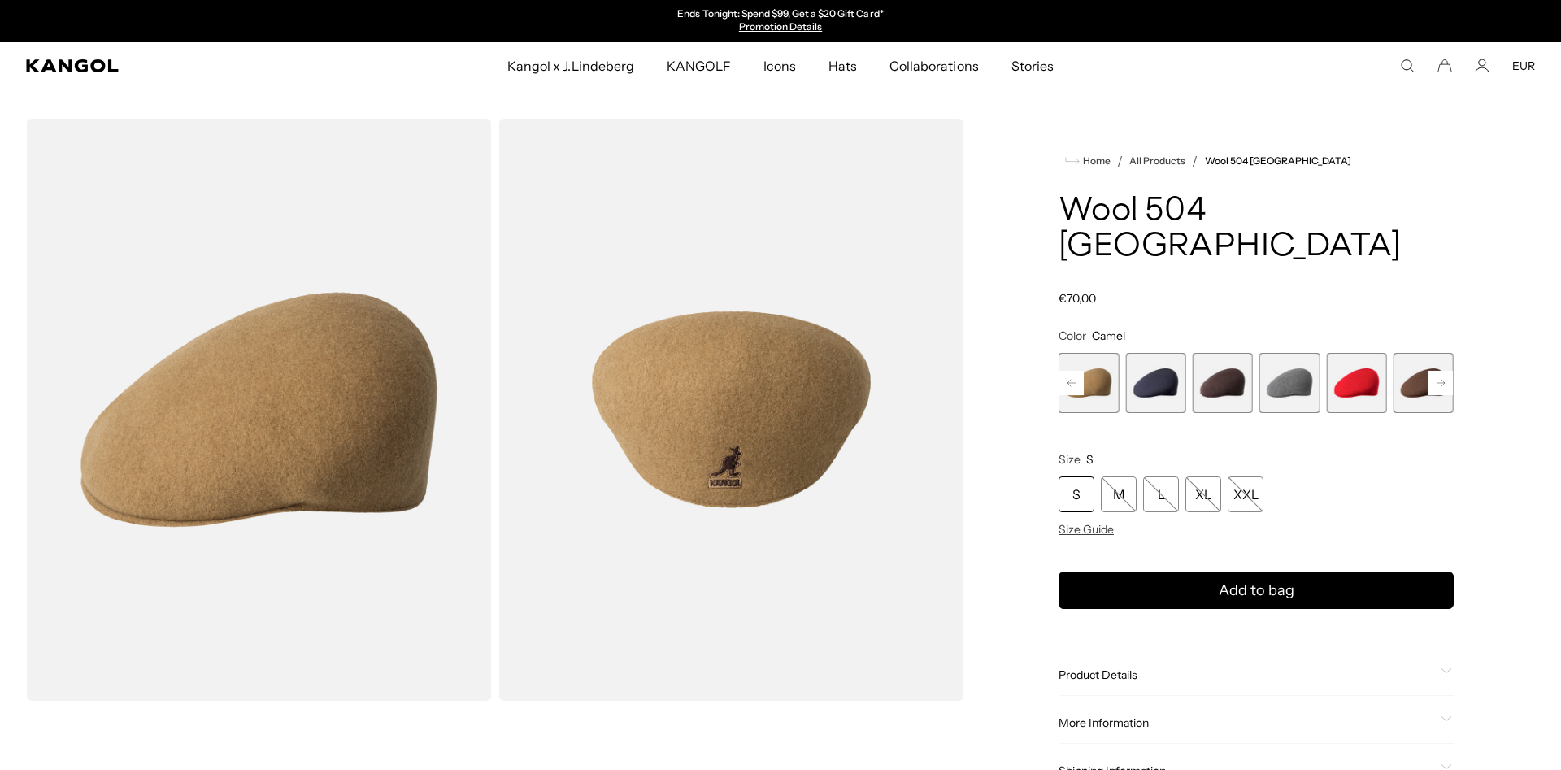
click at [1072, 371] on rect at bounding box center [1071, 383] width 24 height 24
click at [1076, 371] on rect at bounding box center [1071, 383] width 24 height 24
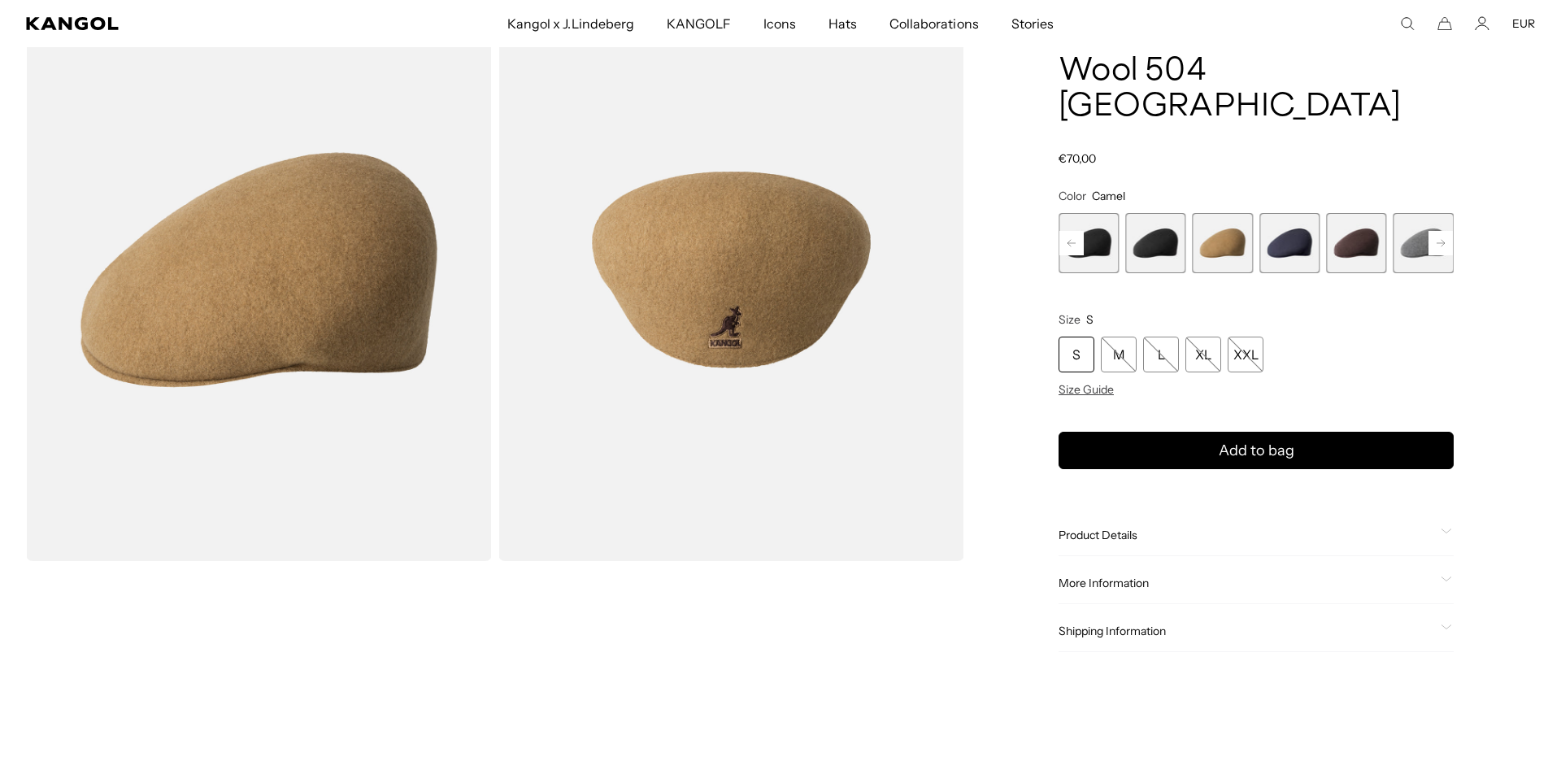
scroll to position [166, 0]
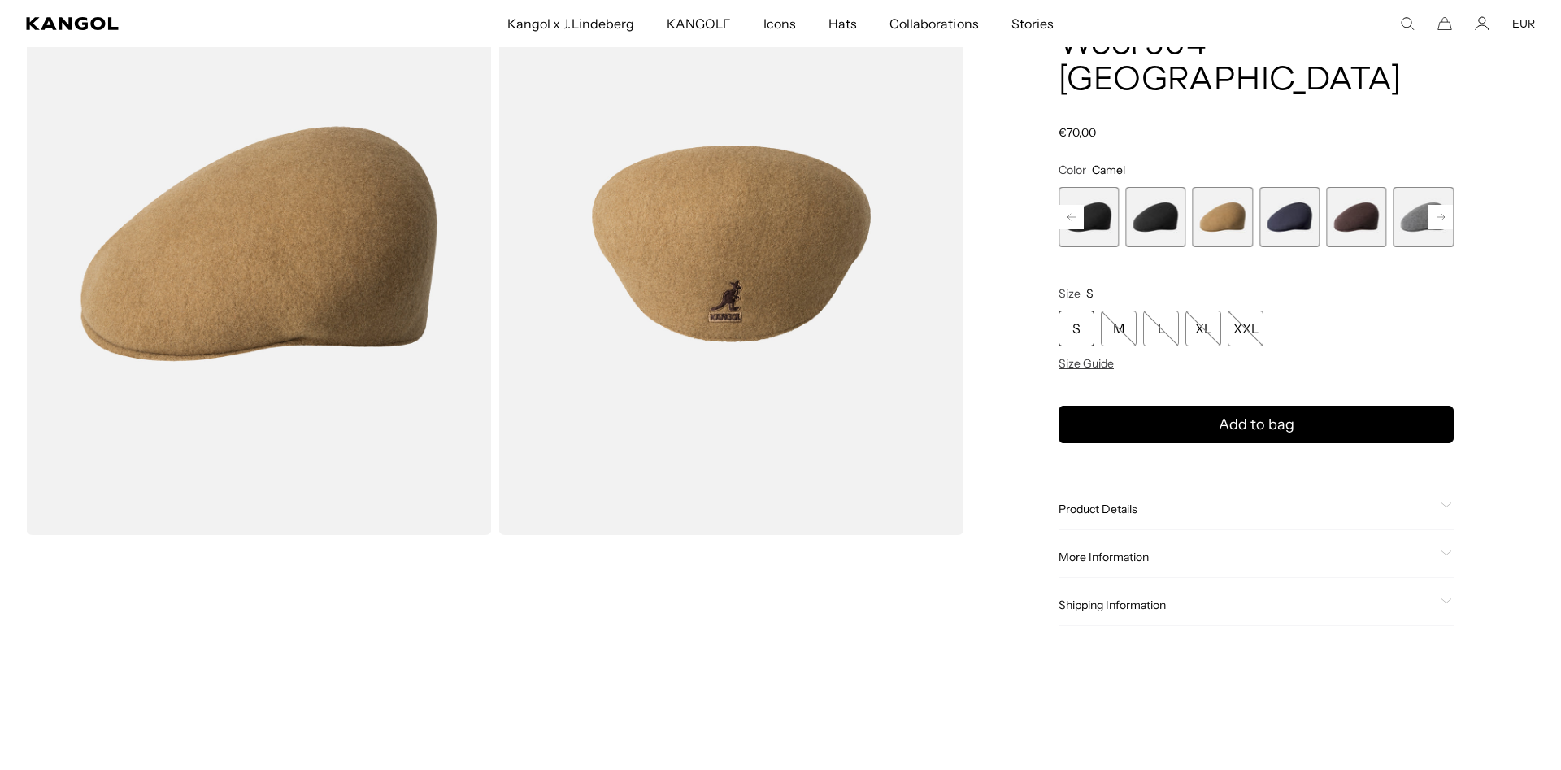
click at [1150, 200] on span "4 of 12" at bounding box center [1155, 217] width 60 height 60
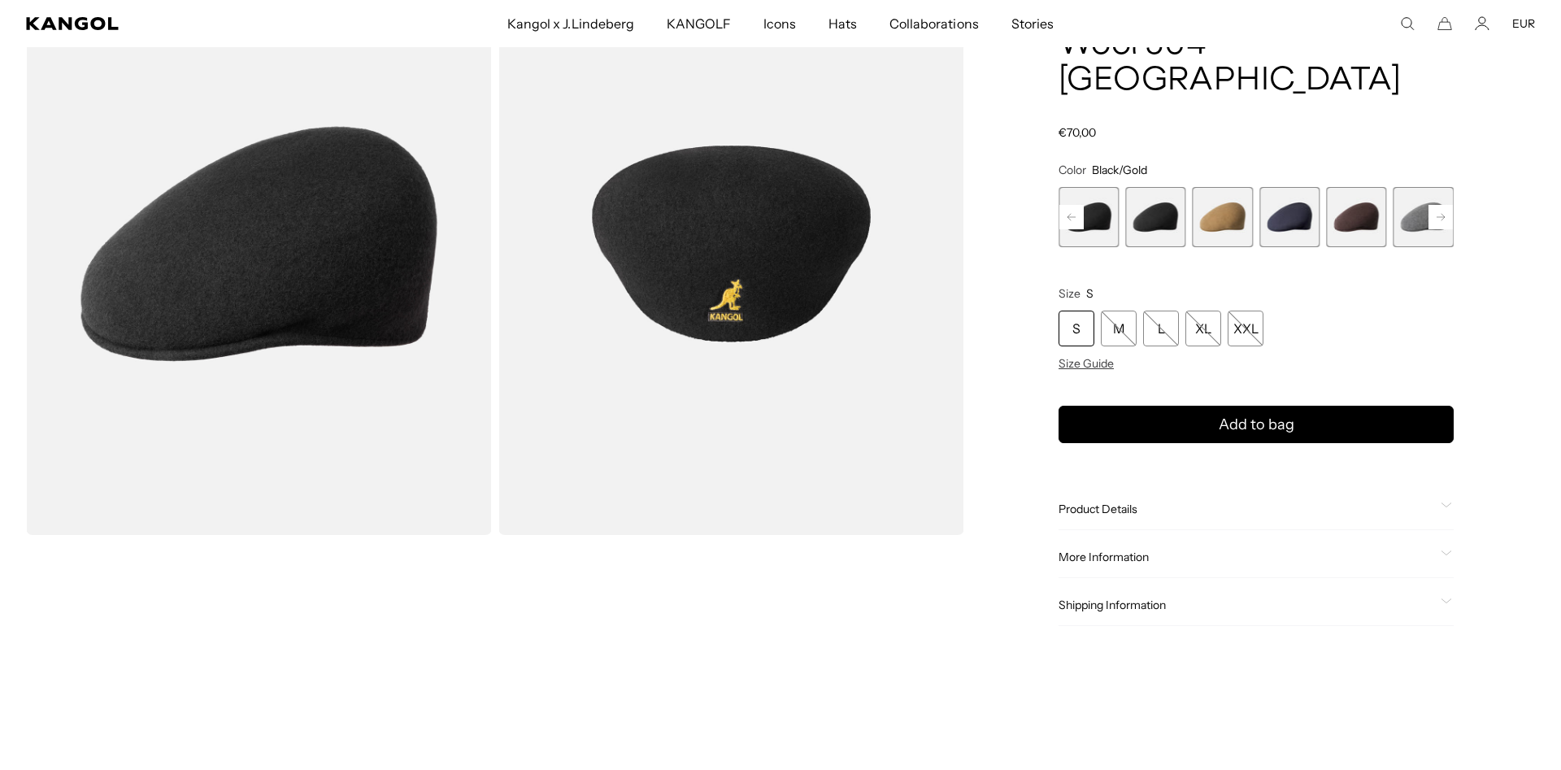
click at [1102, 202] on span "3 of 12" at bounding box center [1088, 217] width 60 height 60
click at [1070, 214] on icon at bounding box center [1071, 217] width 8 height 7
click at [1167, 198] on span "2 of 12" at bounding box center [1155, 217] width 60 height 60
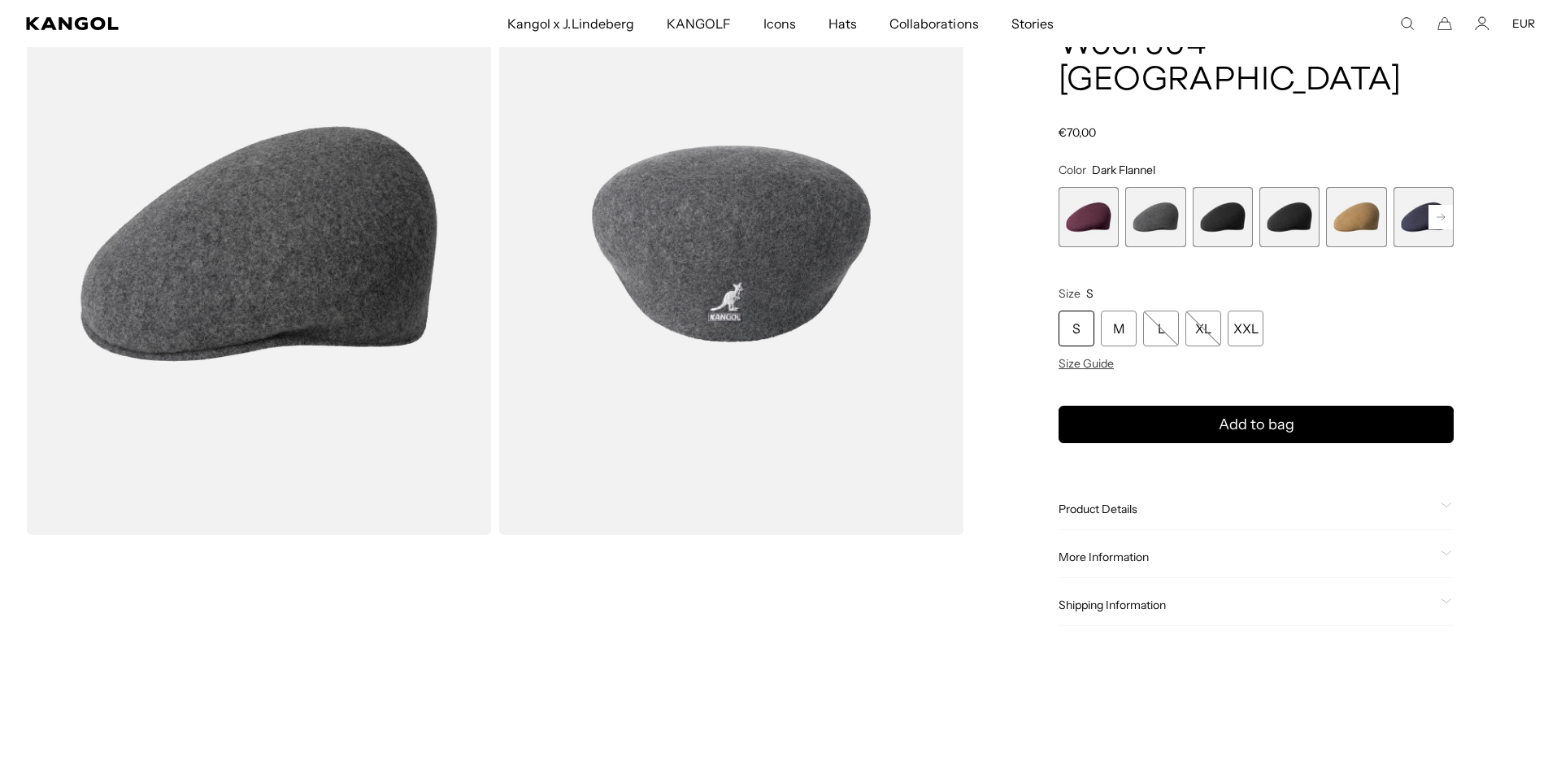
click at [1105, 199] on span "1 of 12" at bounding box center [1088, 217] width 60 height 60
